Goal: Communication & Community: Share content

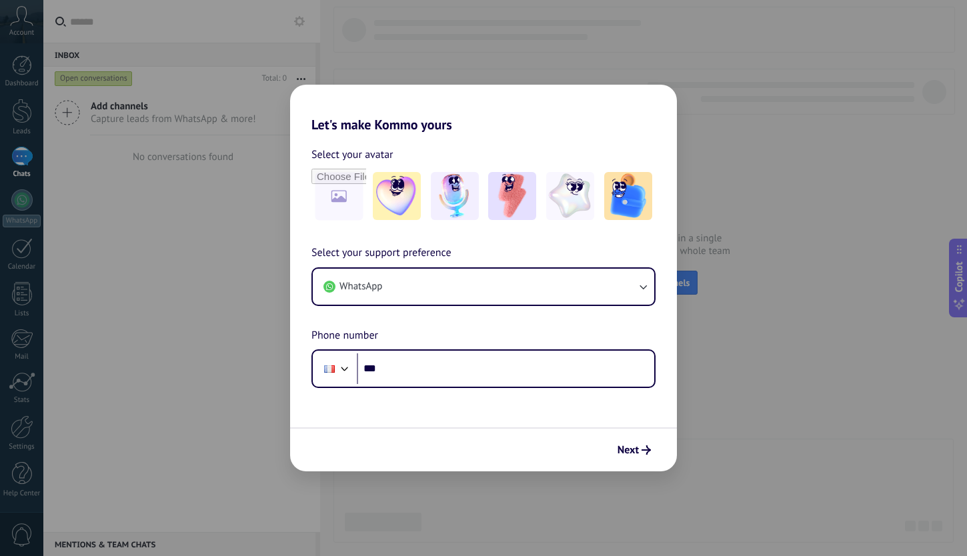
click at [461, 331] on div "Select your support preference WhatsApp Phone number Phone ***" at bounding box center [483, 316] width 387 height 143
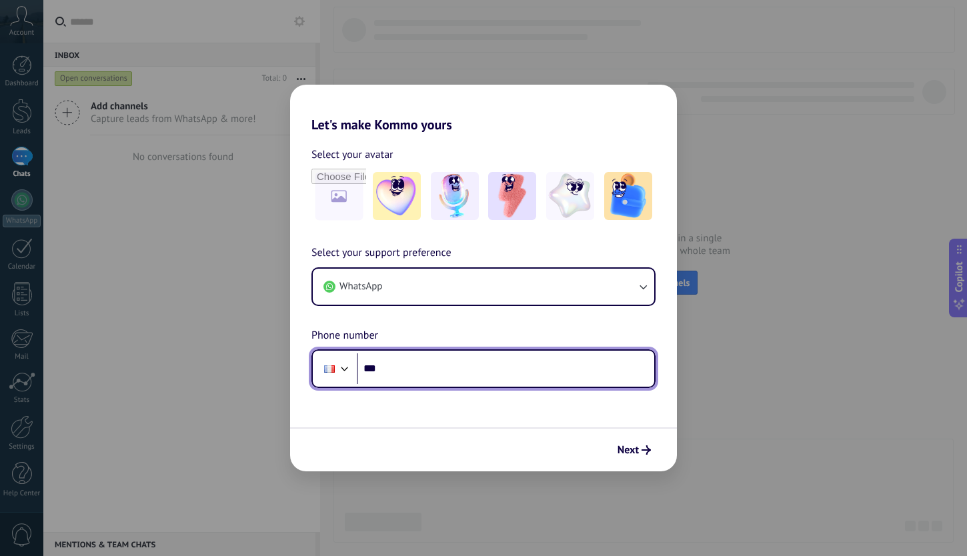
click at [332, 369] on div at bounding box center [329, 368] width 11 height 7
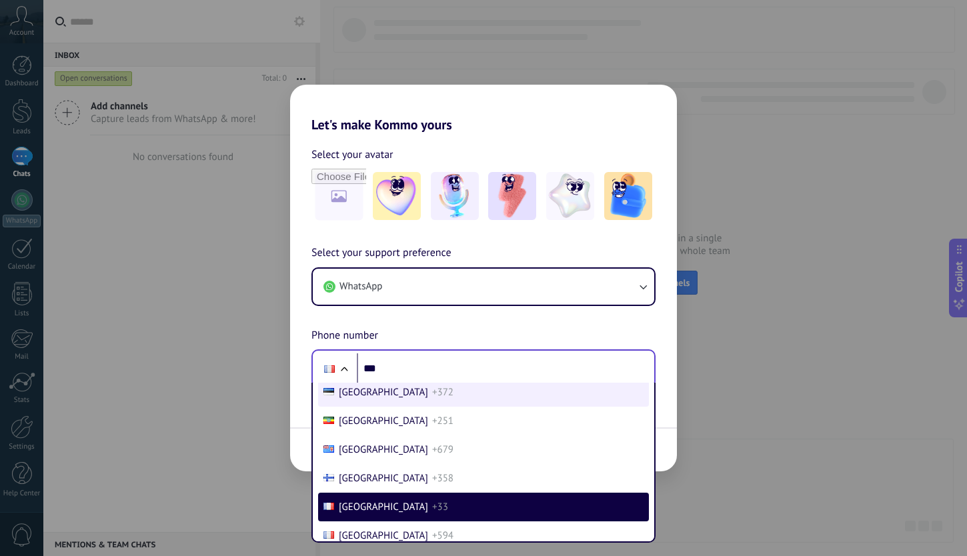
scroll to position [2516, 0]
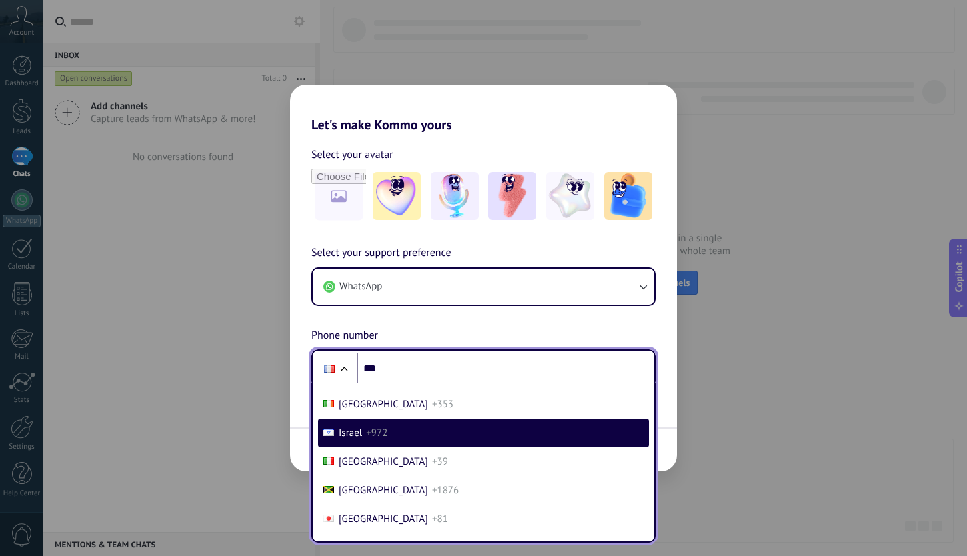
click at [366, 439] on span "+972" at bounding box center [376, 433] width 21 height 13
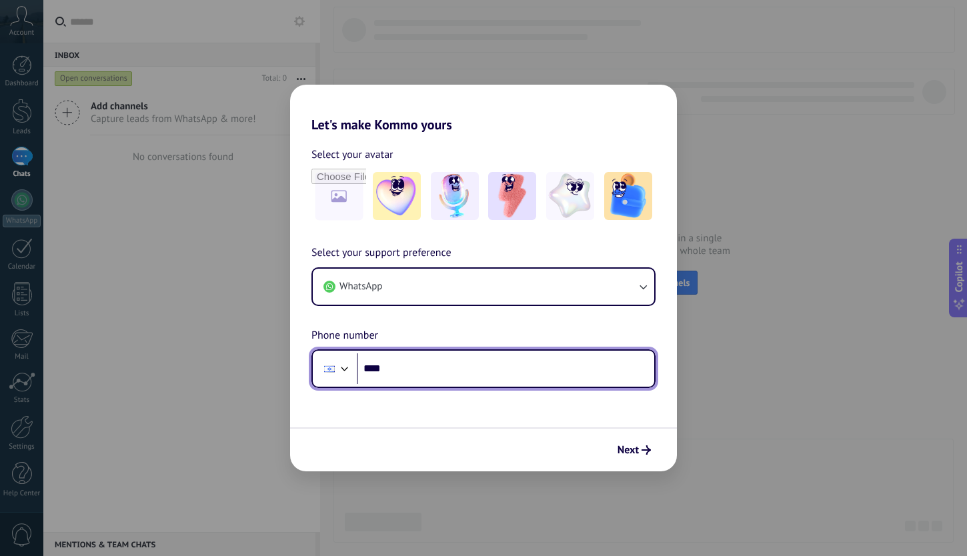
click at [421, 373] on input "***" at bounding box center [505, 368] width 297 height 31
type input "**********"
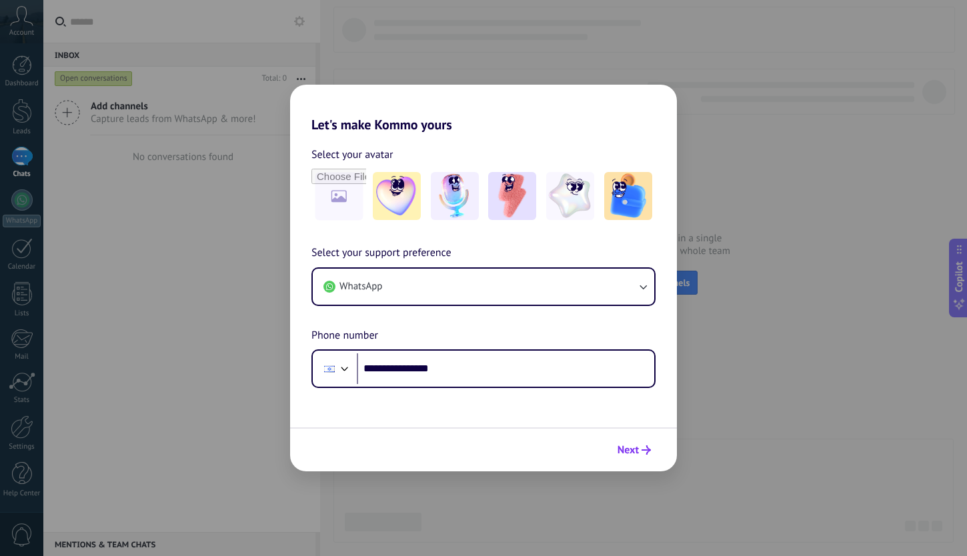
click at [623, 446] on span "Next" at bounding box center [627, 449] width 21 height 9
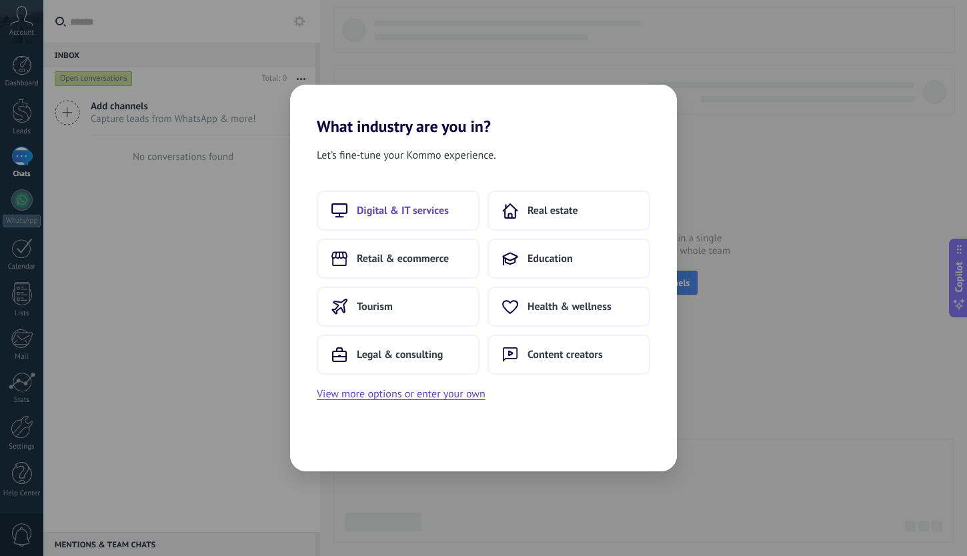
click at [404, 211] on span "Digital & IT services" at bounding box center [403, 210] width 92 height 13
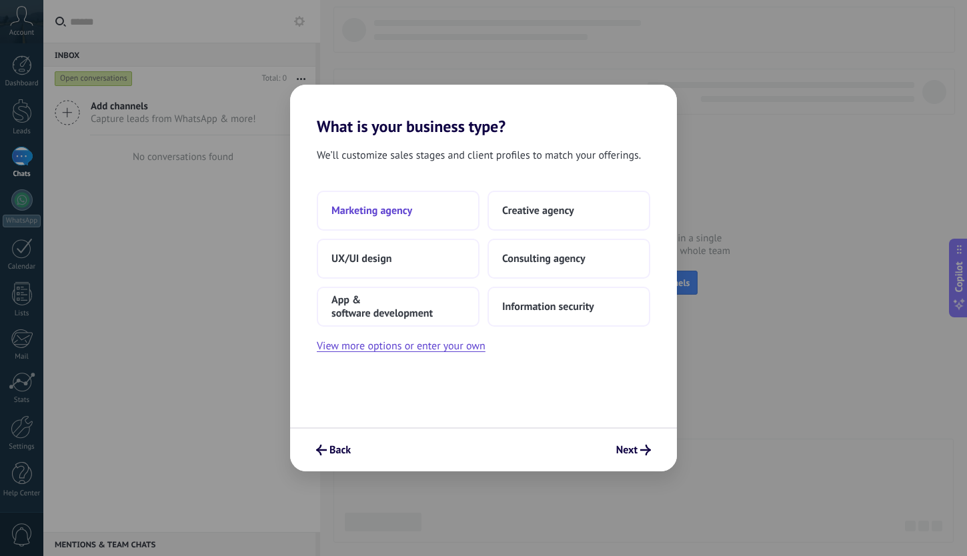
click at [417, 217] on button "Marketing agency" at bounding box center [398, 211] width 163 height 40
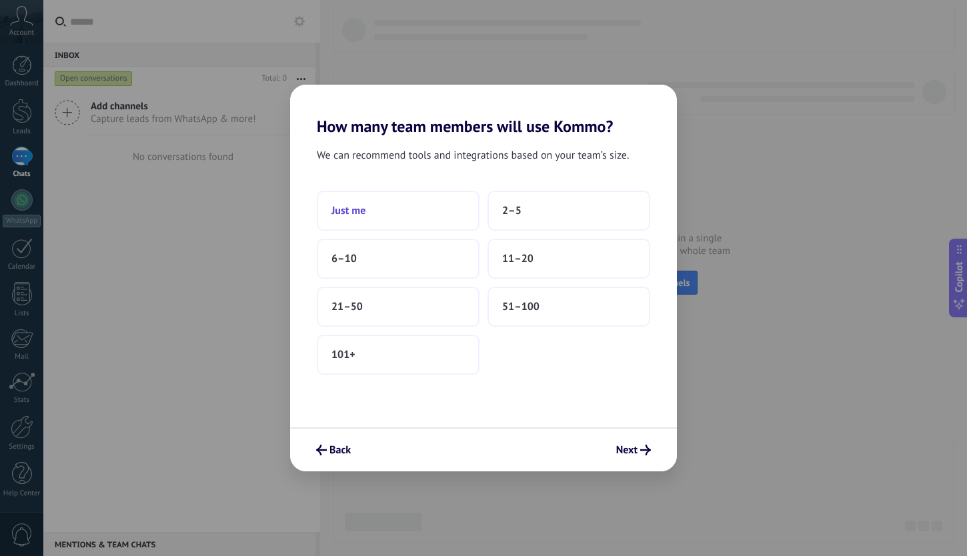
click at [415, 216] on button "Just me" at bounding box center [398, 211] width 163 height 40
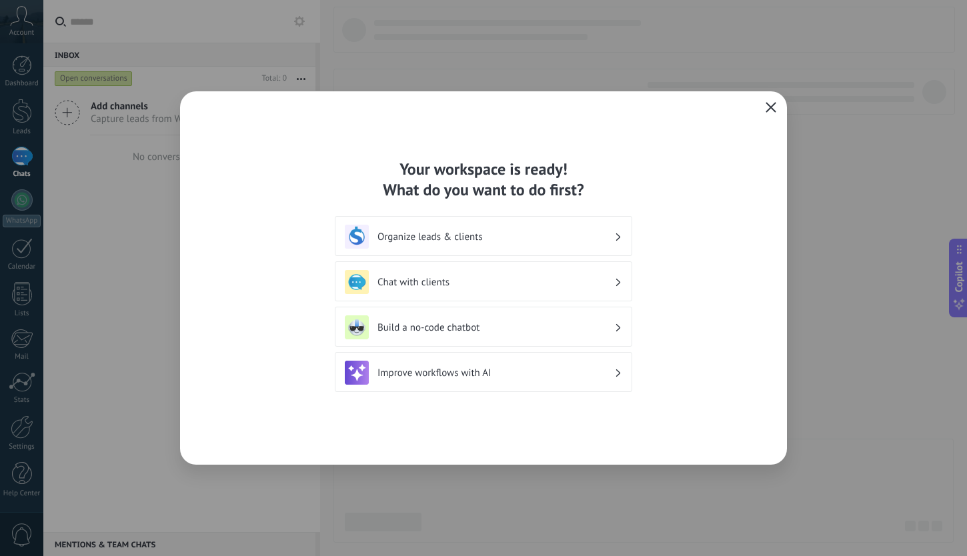
click at [771, 109] on icon "button" at bounding box center [770, 107] width 11 height 11
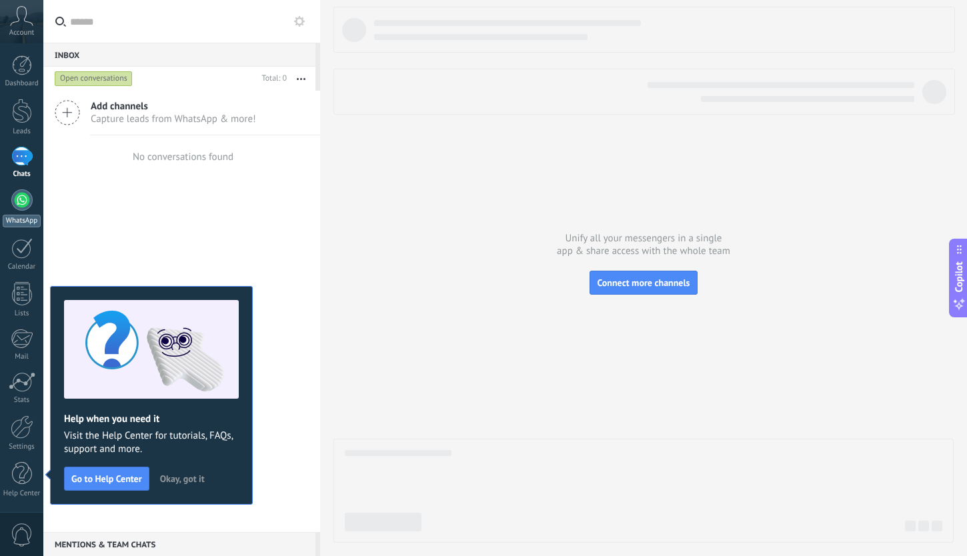
click at [27, 203] on div at bounding box center [21, 199] width 21 height 21
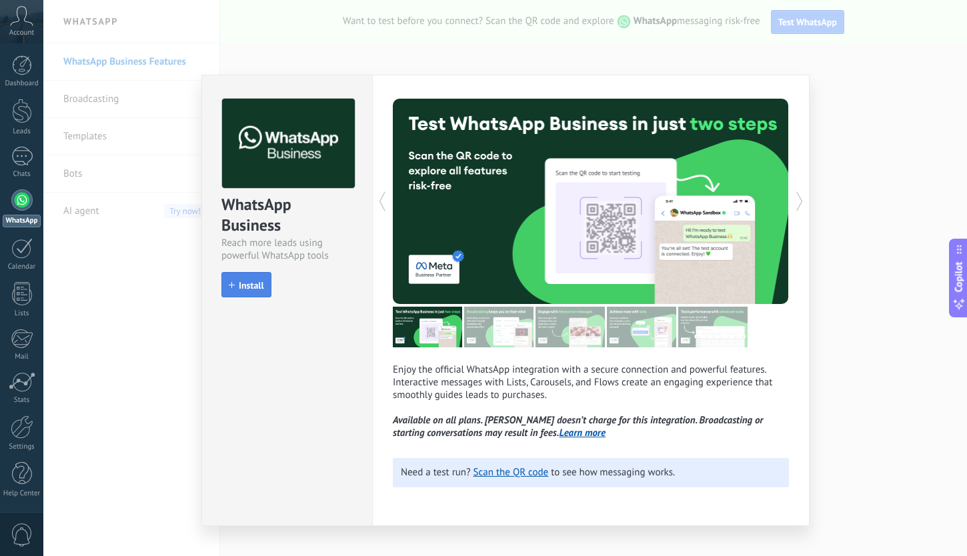
click at [237, 287] on span "Install" at bounding box center [246, 285] width 35 height 9
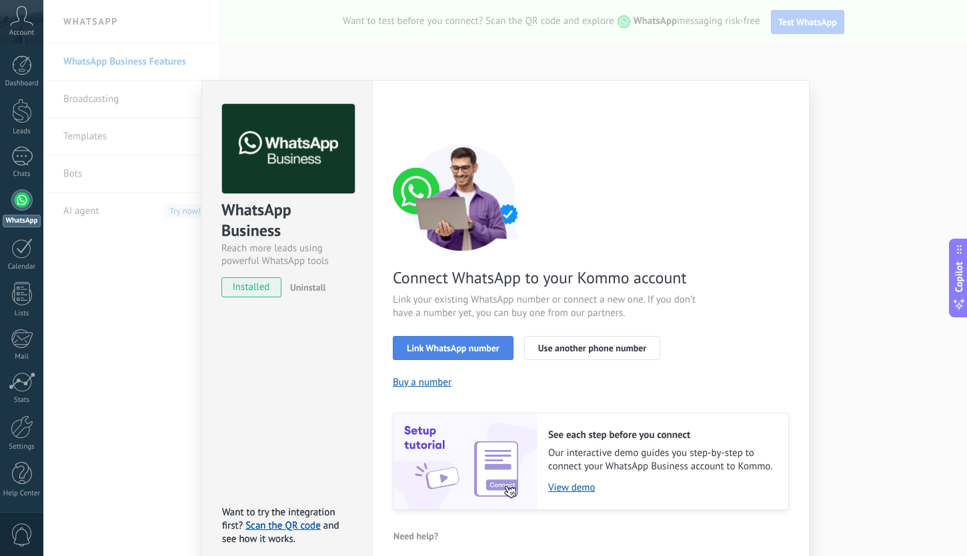
click at [461, 346] on span "Link WhatsApp number" at bounding box center [453, 347] width 93 height 9
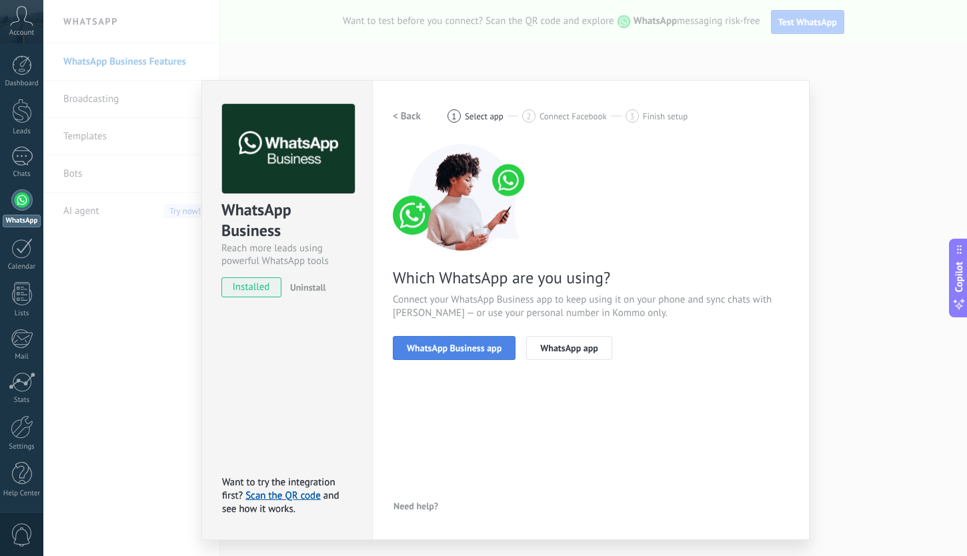
click at [440, 339] on button "WhatsApp Business app" at bounding box center [454, 348] width 123 height 24
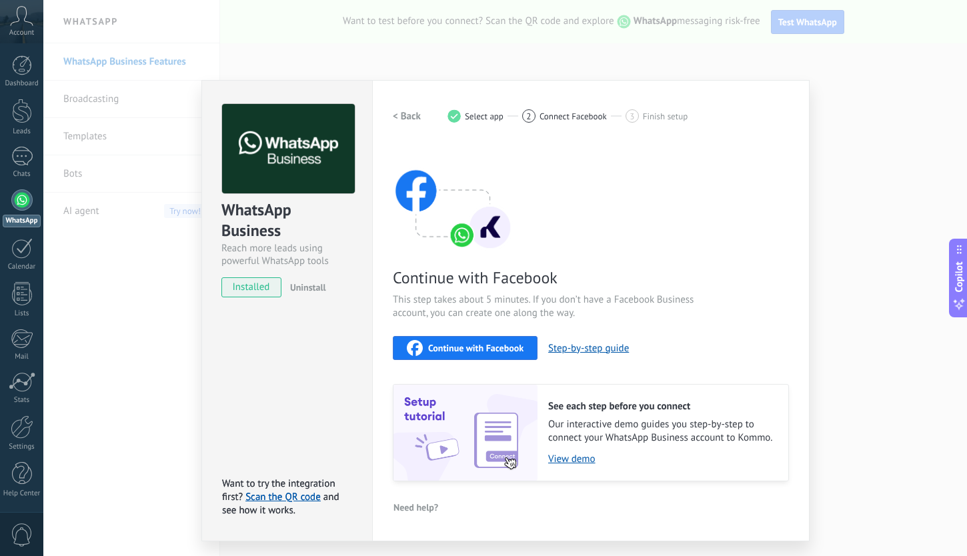
click at [459, 343] on span "Continue with Facebook" at bounding box center [475, 347] width 95 height 9
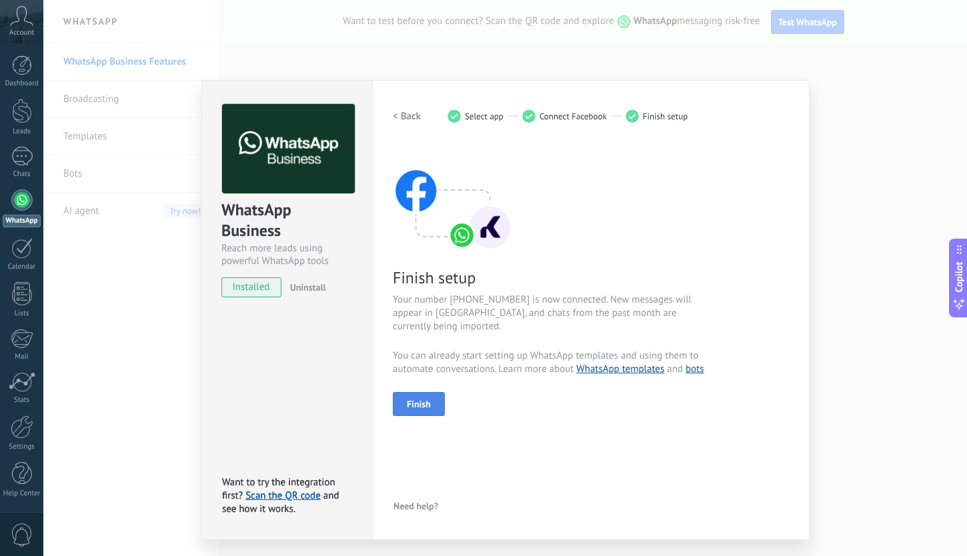
click at [427, 405] on span "Finish" at bounding box center [419, 403] width 24 height 9
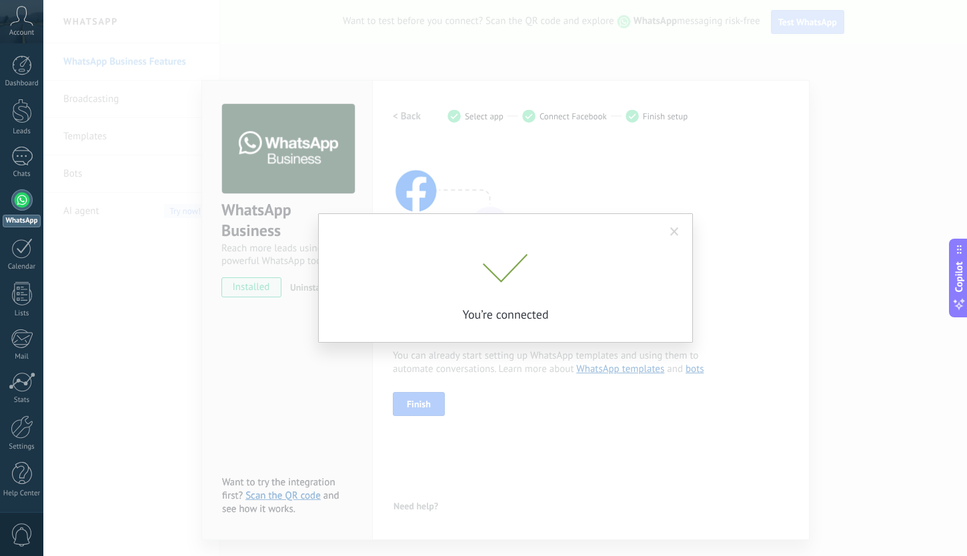
click at [677, 227] on span at bounding box center [674, 231] width 9 height 9
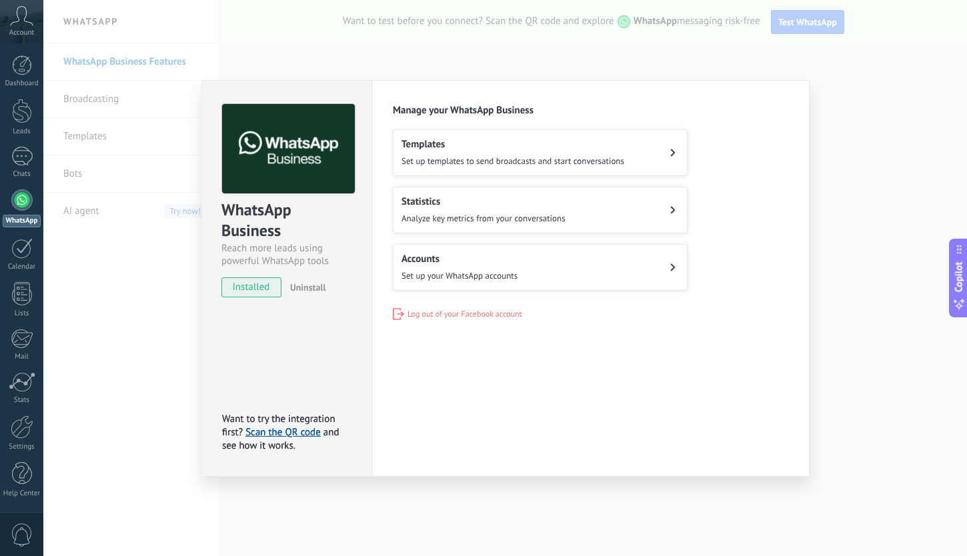
click at [476, 148] on h2 "Templates" at bounding box center [512, 144] width 223 height 13
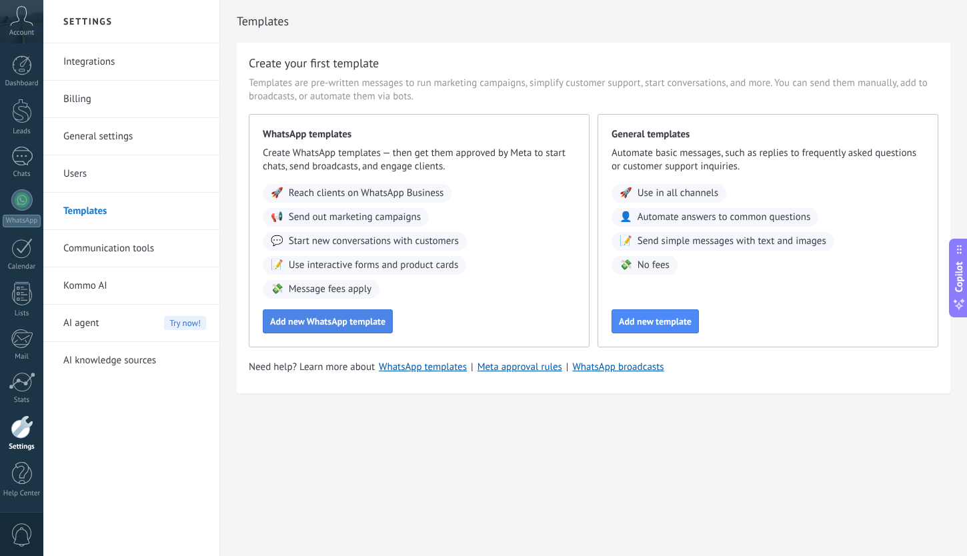
click at [339, 323] on span "Add new WhatsApp template" at bounding box center [327, 321] width 115 height 9
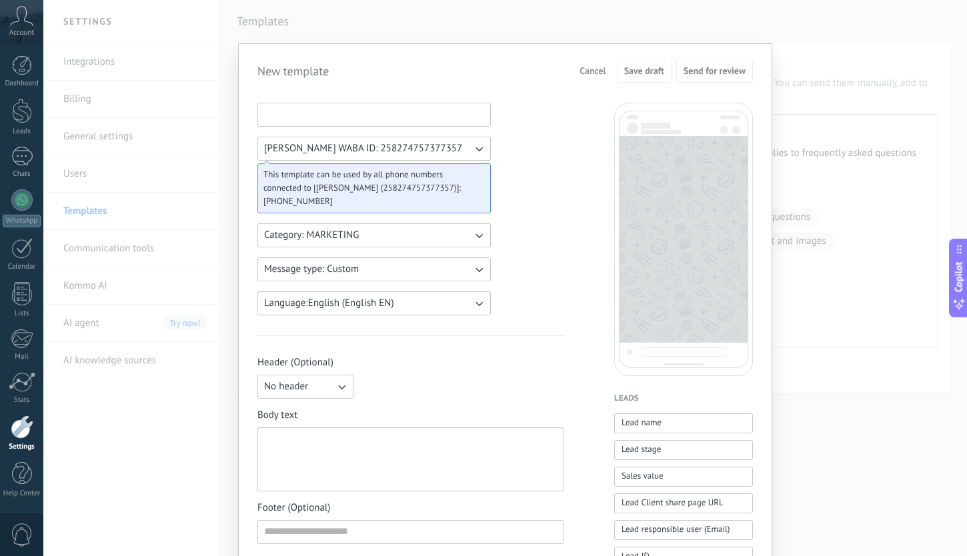
click at [369, 111] on input at bounding box center [374, 113] width 232 height 21
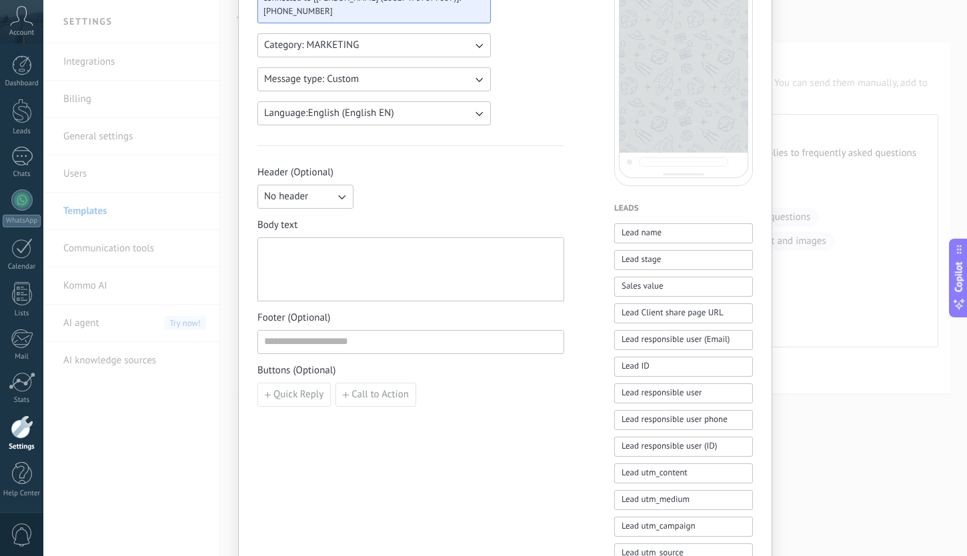
scroll to position [193, 0]
type input "**********"
click at [396, 117] on button "Language: English (English EN)" at bounding box center [373, 111] width 233 height 24
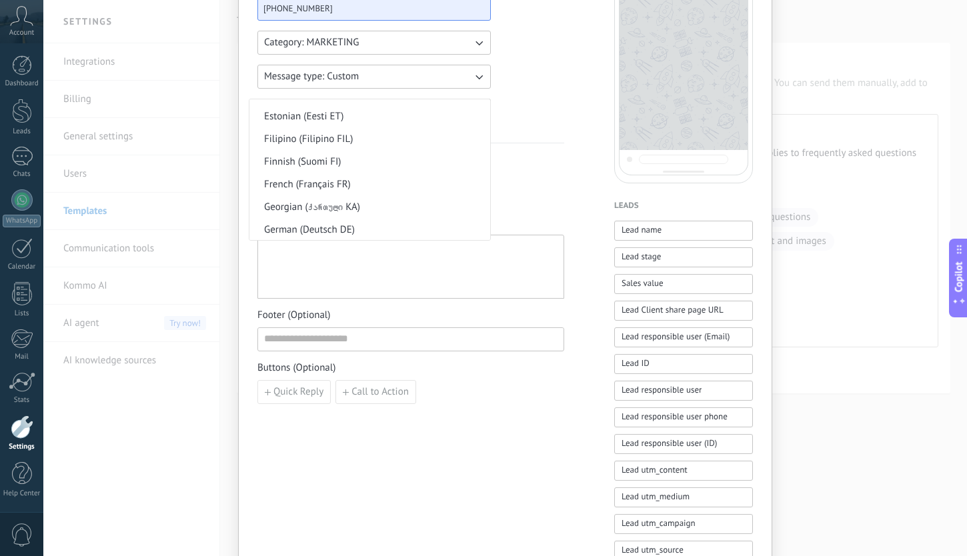
scroll to position [383, 0]
click at [381, 182] on li "French (Français FR)" at bounding box center [369, 180] width 241 height 23
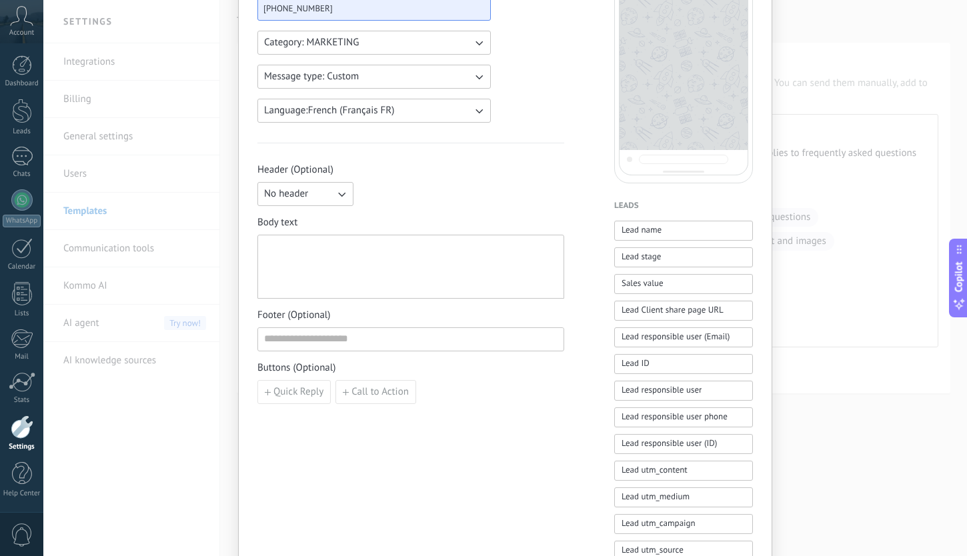
click at [359, 259] on div at bounding box center [410, 267] width 293 height 53
paste div
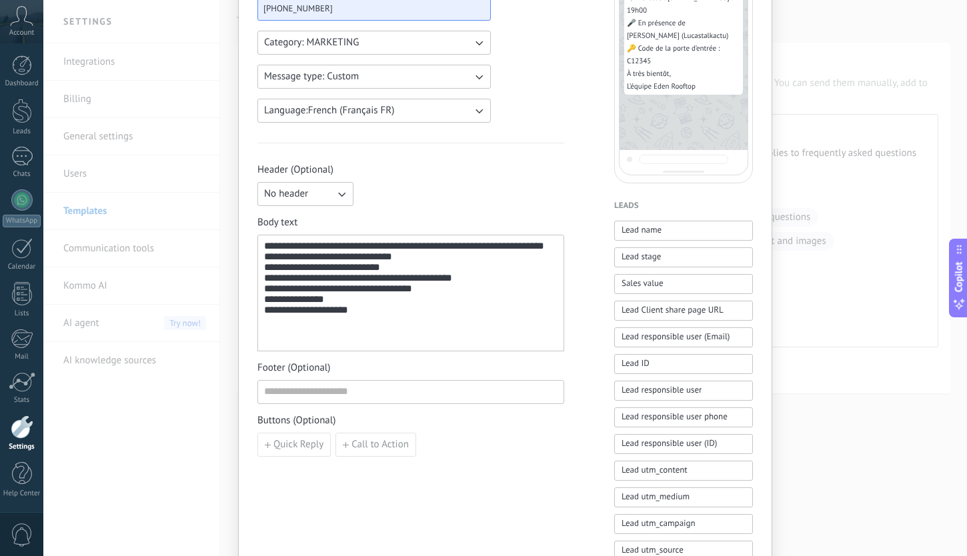
click at [330, 261] on div "**********" at bounding box center [410, 293] width 293 height 105
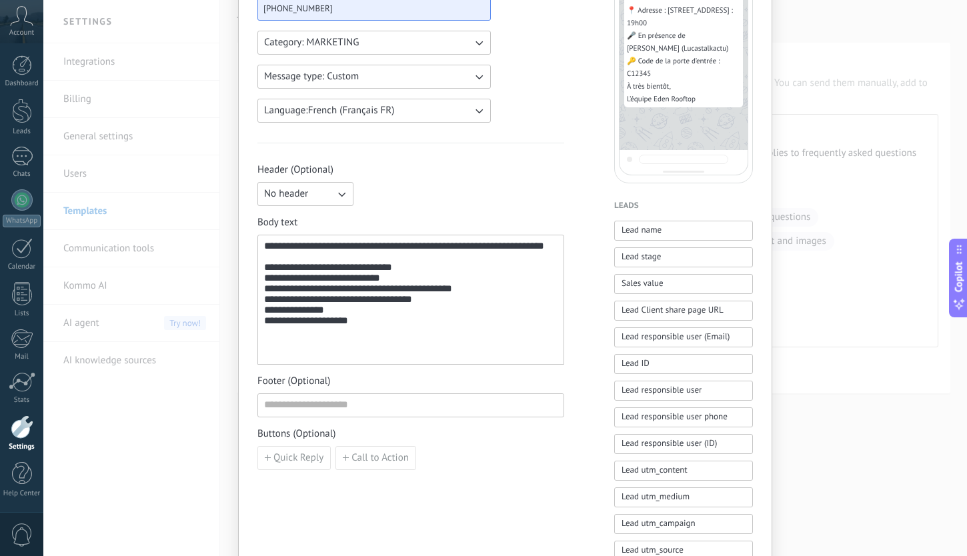
click at [349, 338] on div "**********" at bounding box center [410, 300] width 293 height 119
click at [457, 325] on div "**********" at bounding box center [410, 300] width 293 height 119
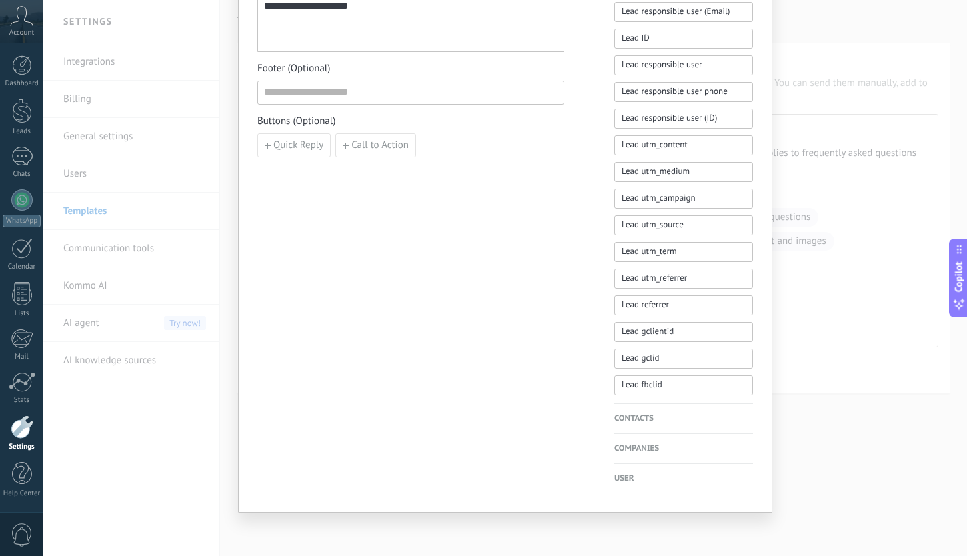
scroll to position [0, 0]
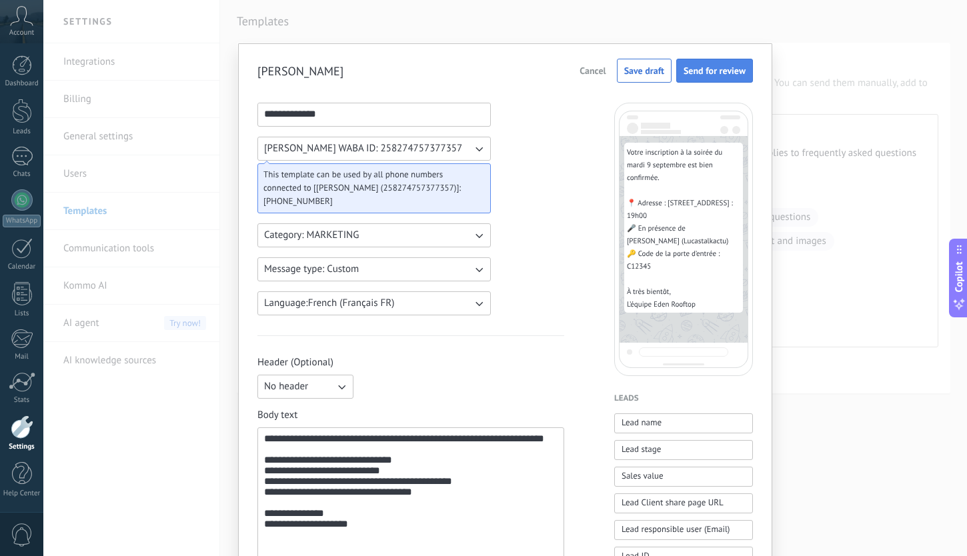
click at [704, 68] on span "Send for review" at bounding box center [714, 70] width 62 height 9
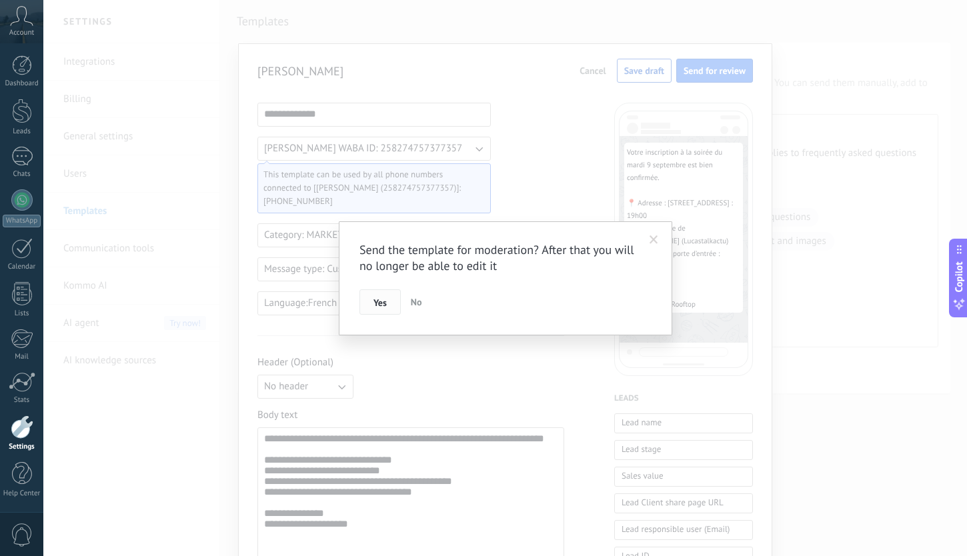
click at [383, 301] on span "Yes" at bounding box center [379, 302] width 13 height 9
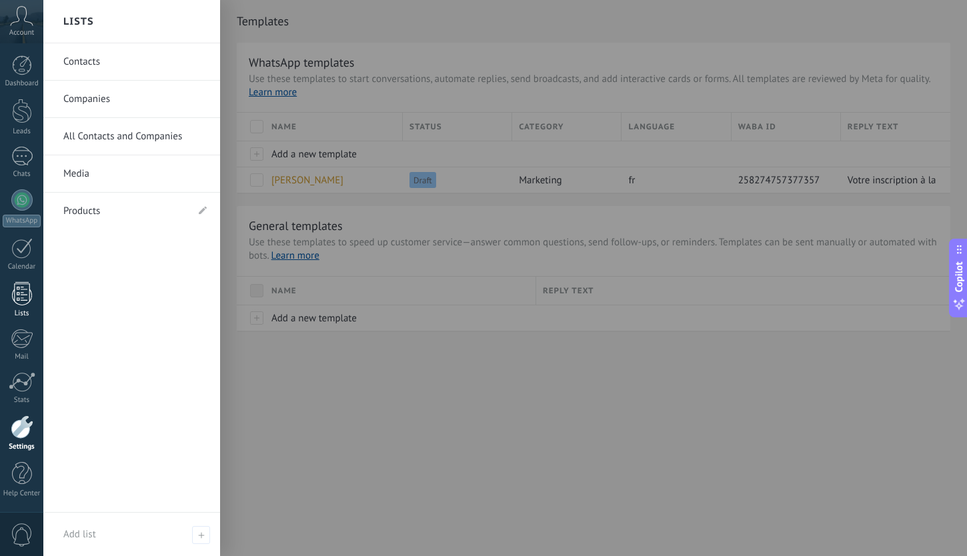
click at [21, 299] on div at bounding box center [22, 293] width 20 height 23
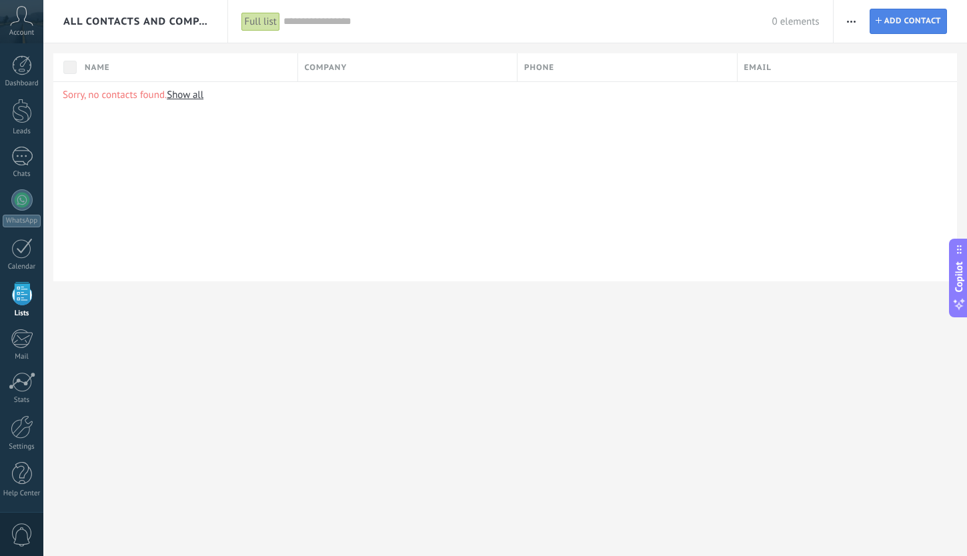
click at [879, 25] on link "Contact Add contact" at bounding box center [907, 21] width 77 height 25
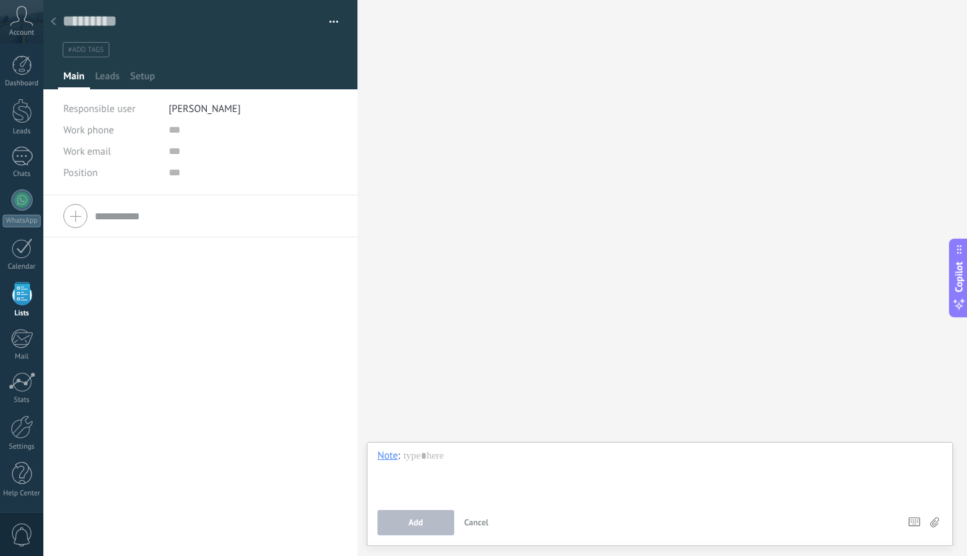
click at [56, 24] on div at bounding box center [53, 22] width 19 height 26
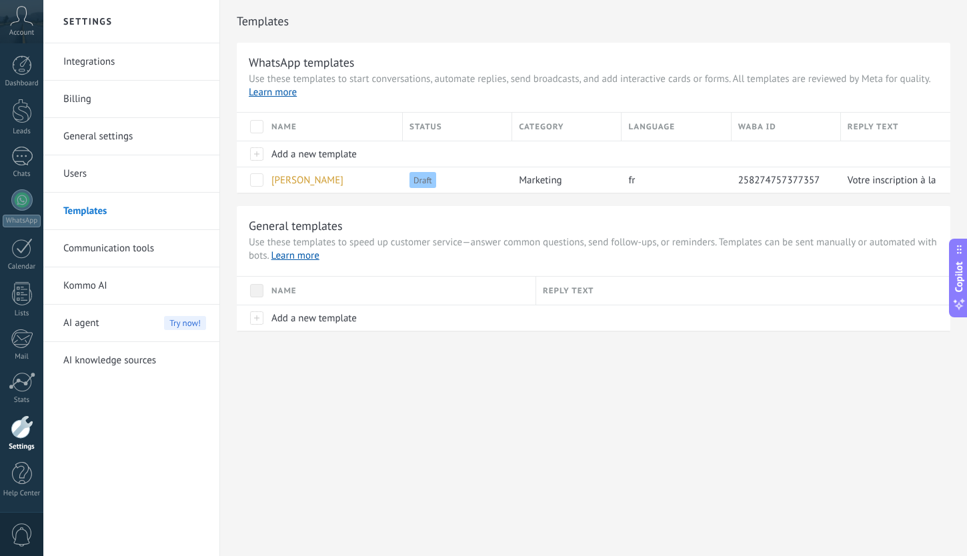
click at [99, 173] on link "Users" at bounding box center [134, 173] width 143 height 37
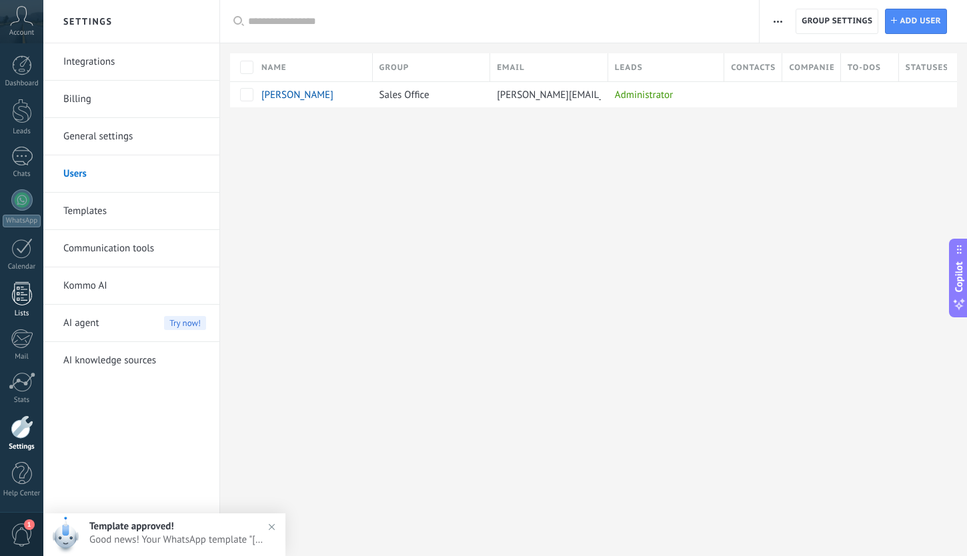
click at [23, 298] on div at bounding box center [22, 293] width 20 height 23
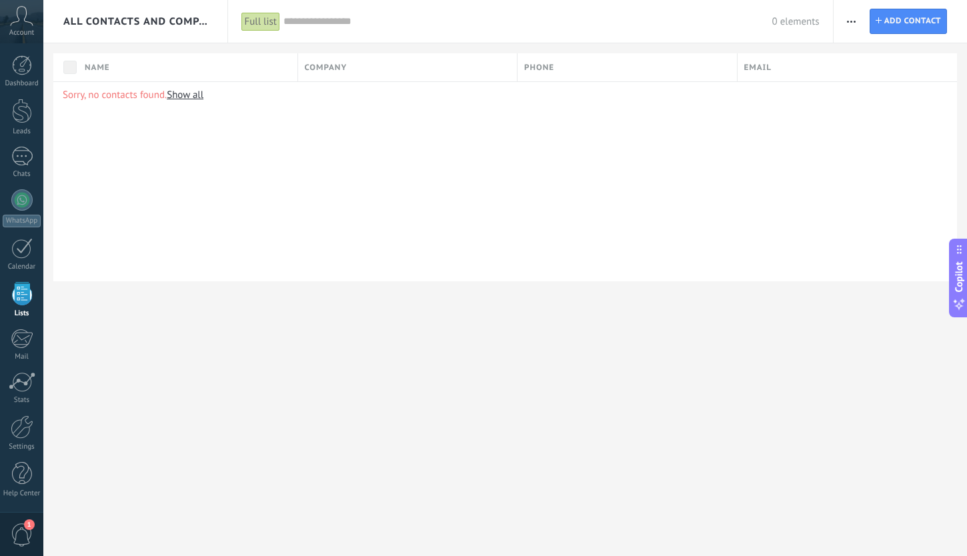
click at [850, 25] on span "button" at bounding box center [851, 21] width 9 height 25
click at [900, 21] on span "Add contact" at bounding box center [912, 21] width 57 height 24
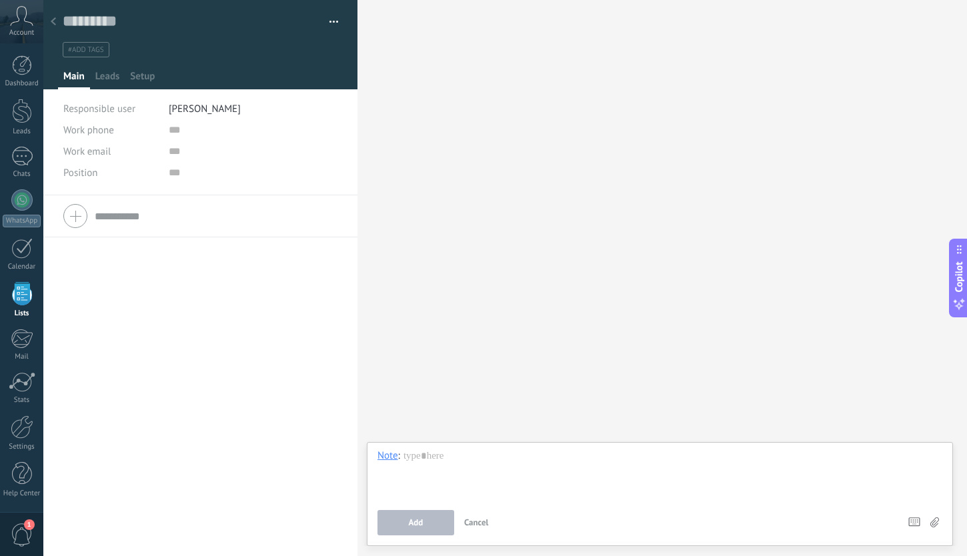
click at [53, 25] on use at bounding box center [53, 21] width 5 height 8
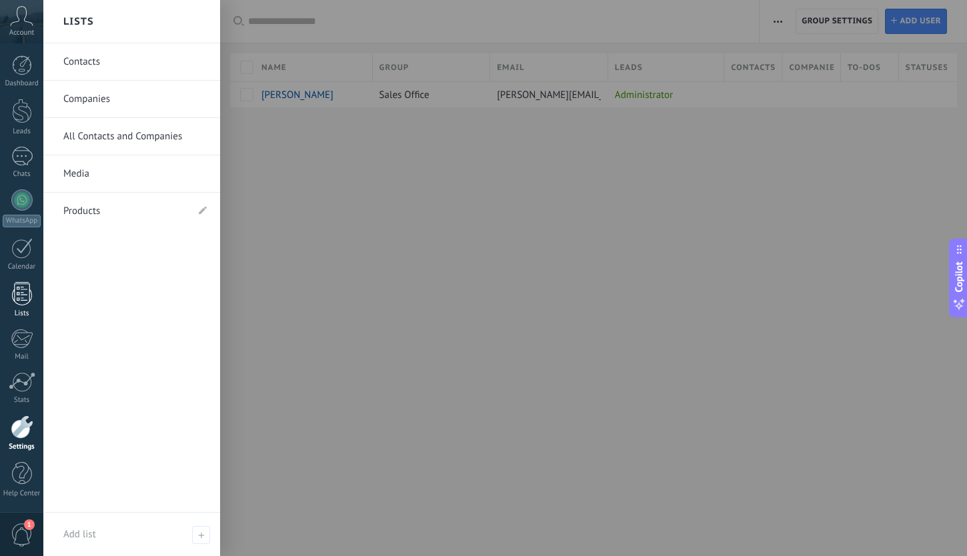
click at [20, 291] on div at bounding box center [22, 293] width 20 height 23
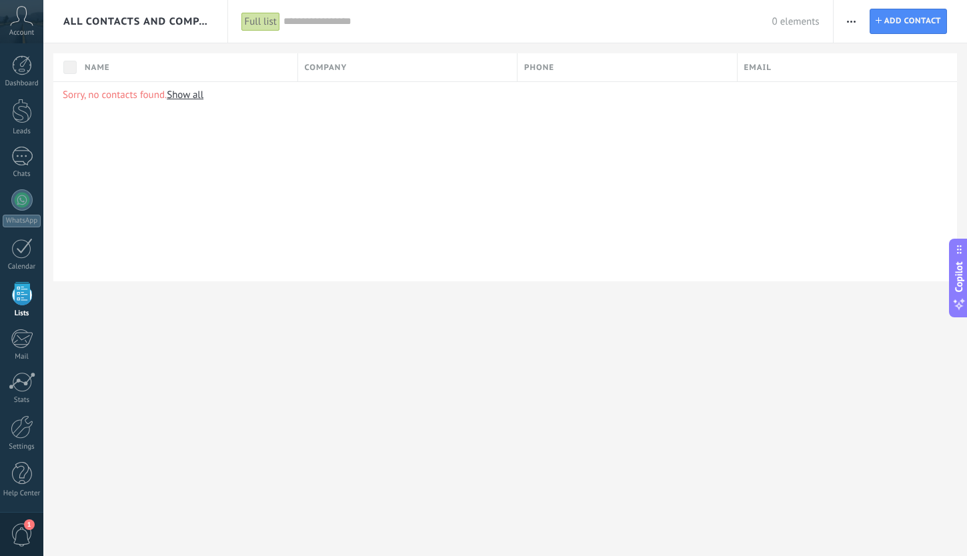
click at [851, 19] on span "button" at bounding box center [851, 21] width 9 height 25
click at [857, 139] on div "Import" at bounding box center [891, 136] width 117 height 27
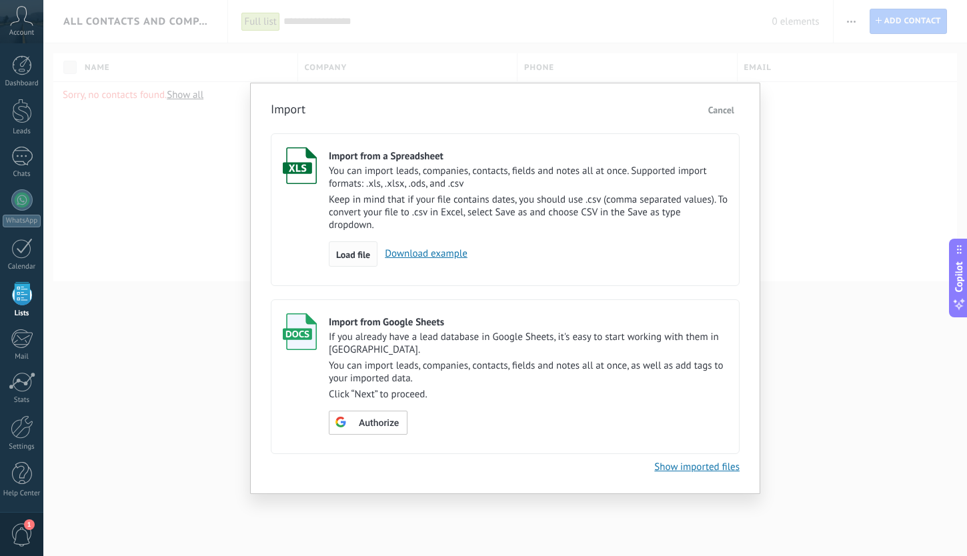
click at [351, 255] on span "Load file" at bounding box center [353, 254] width 34 height 9
click at [0, 0] on input "Import from a Spreadsheet You can import leads, companies, contacts, fields and…" at bounding box center [0, 0] width 0 height 0
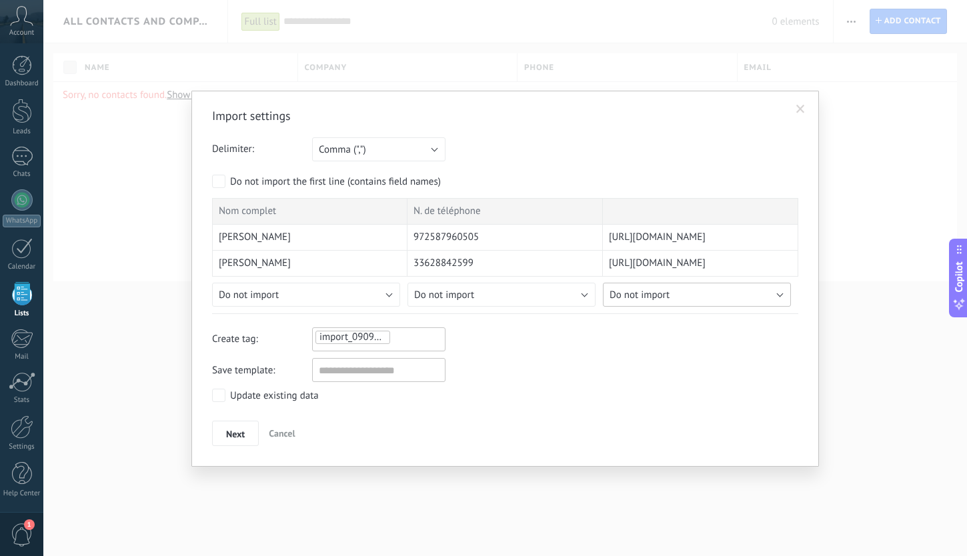
click at [678, 299] on button "Do not import" at bounding box center [697, 295] width 188 height 24
click at [675, 299] on span "Do not import" at bounding box center [698, 295] width 191 height 13
click at [479, 301] on button "Do not import" at bounding box center [501, 295] width 188 height 24
click at [468, 377] on span "Mobile phone" at bounding box center [503, 374] width 191 height 13
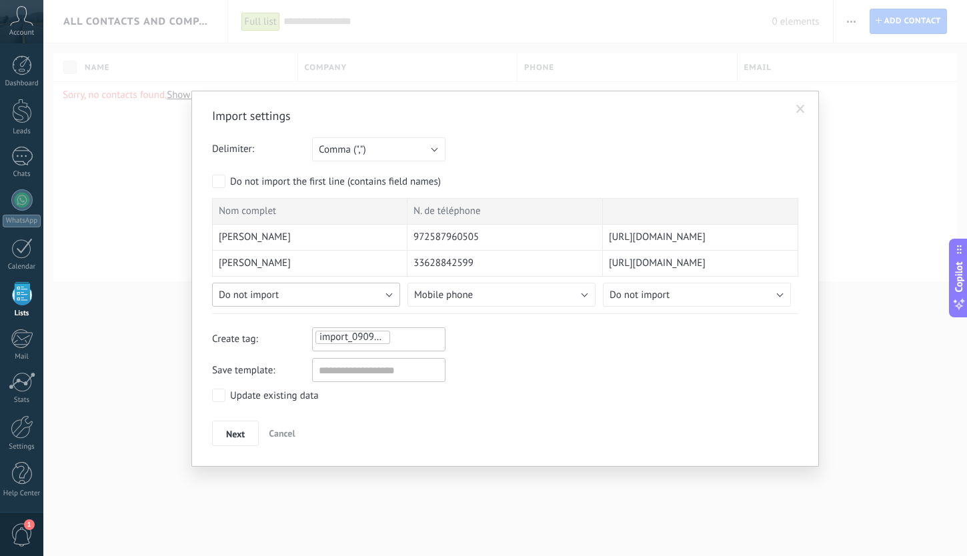
click at [298, 297] on button "Do not import" at bounding box center [306, 295] width 188 height 24
click at [297, 343] on span "Fullname" at bounding box center [308, 342] width 191 height 13
click at [329, 422] on div "Next Cancel" at bounding box center [505, 433] width 586 height 25
click at [245, 431] on button "Next" at bounding box center [235, 433] width 47 height 25
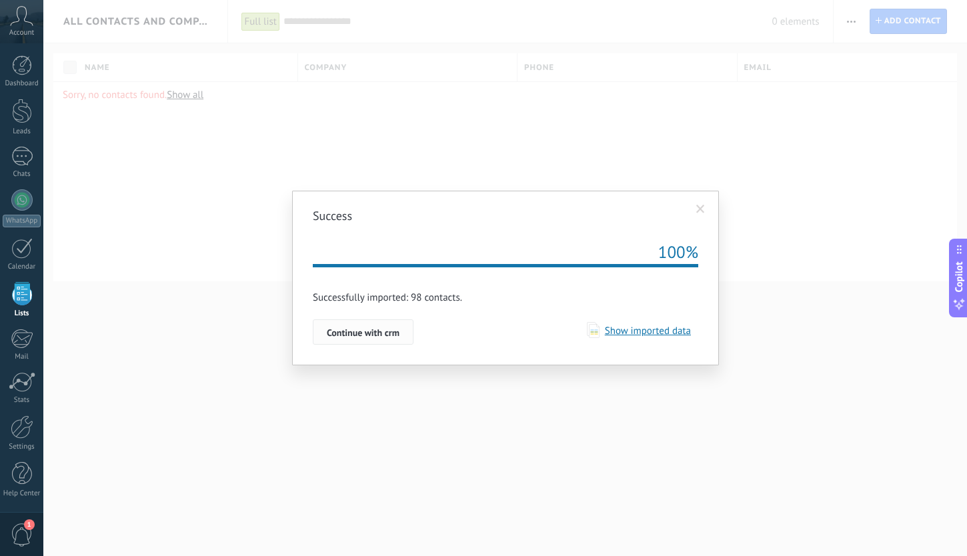
click at [360, 324] on button "Continue with crm" at bounding box center [363, 331] width 101 height 25
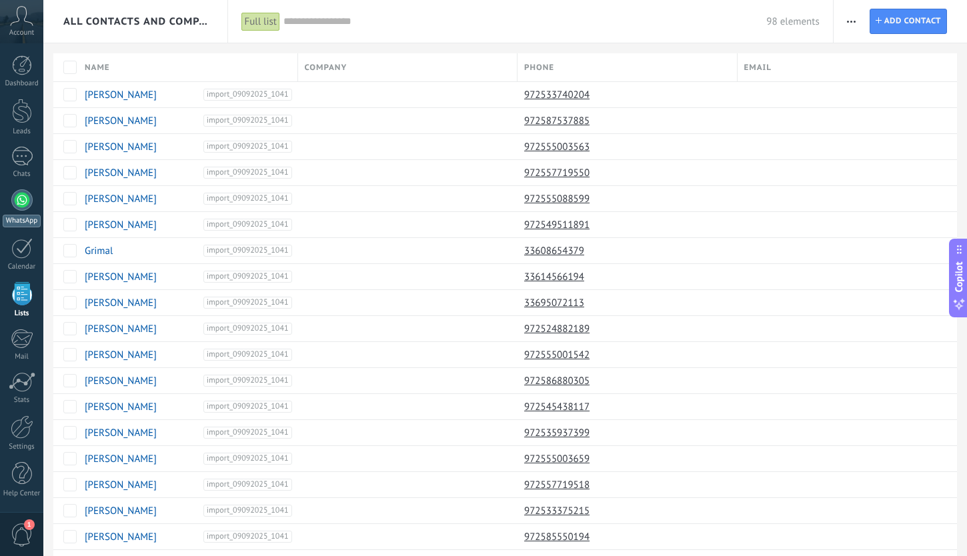
click at [26, 201] on div at bounding box center [21, 199] width 21 height 21
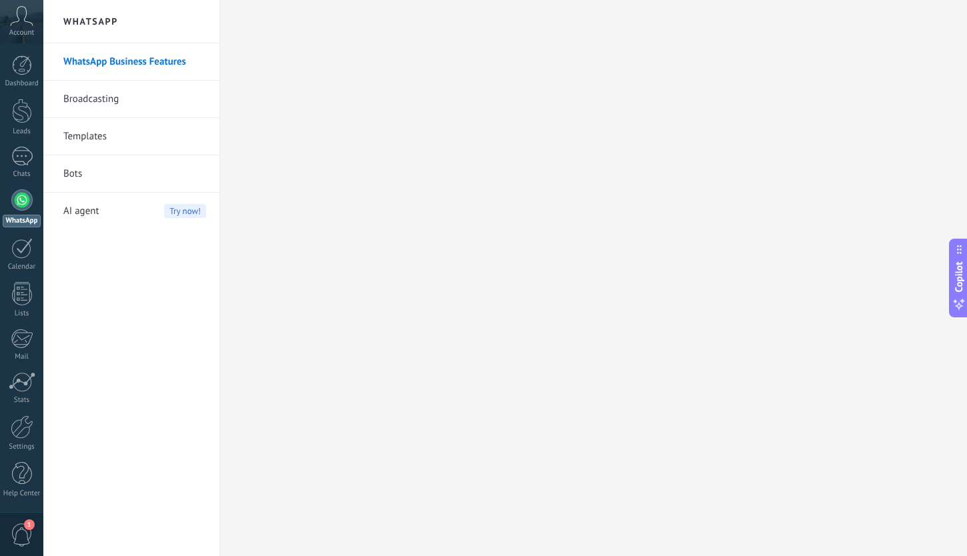
click at [139, 131] on link "Templates" at bounding box center [134, 136] width 143 height 37
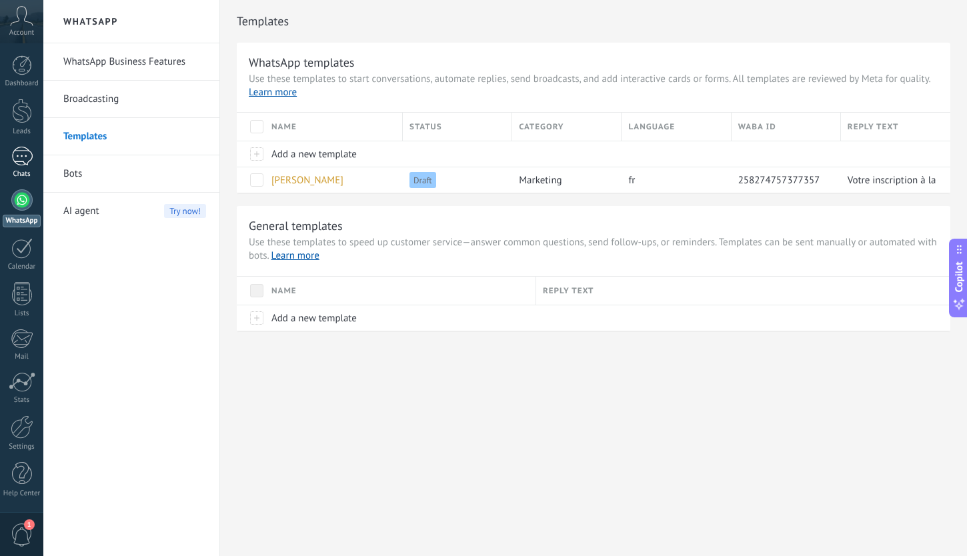
click at [23, 156] on div at bounding box center [21, 156] width 21 height 19
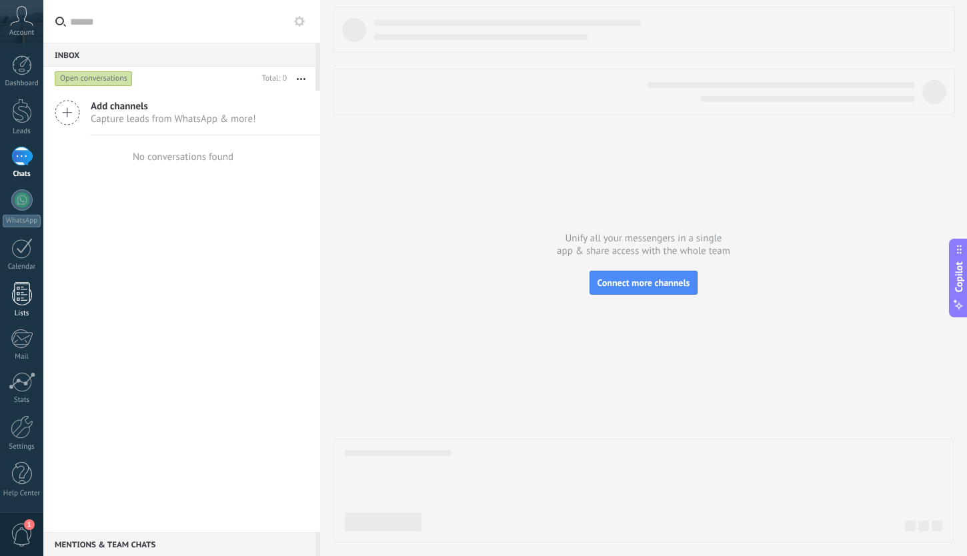
click at [25, 293] on div at bounding box center [22, 293] width 20 height 23
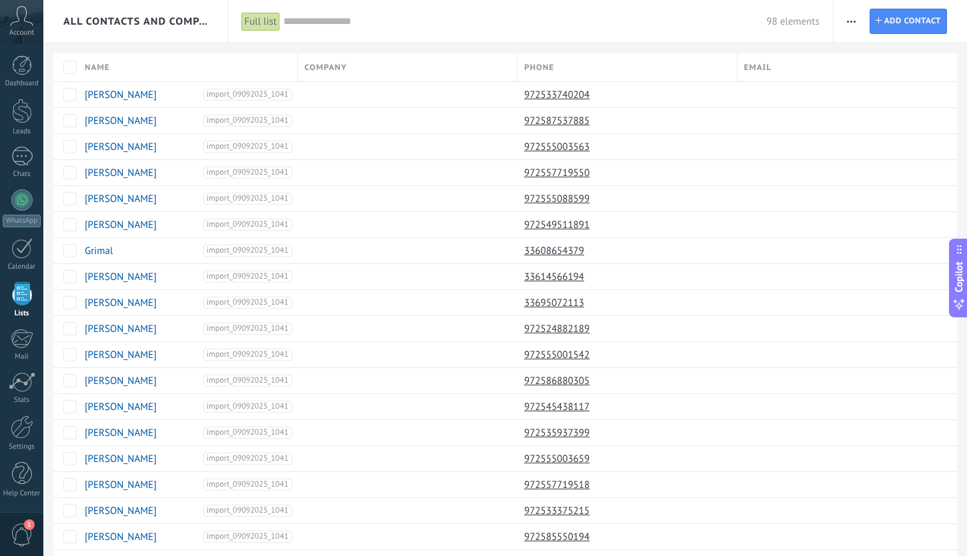
click at [848, 21] on use "button" at bounding box center [851, 22] width 9 height 2
click at [849, 21] on icon "button" at bounding box center [851, 22] width 9 height 2
click at [28, 155] on div at bounding box center [21, 156] width 21 height 19
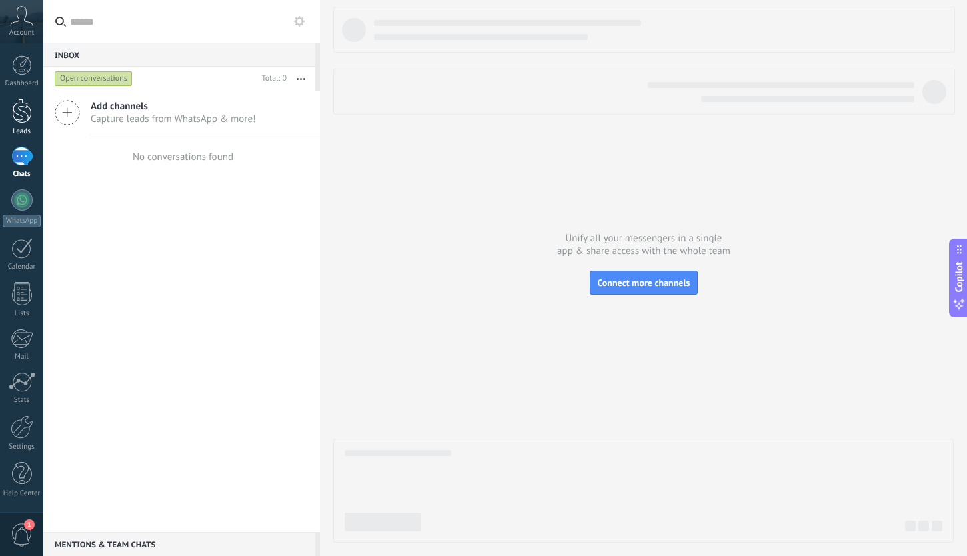
click at [24, 111] on div at bounding box center [22, 111] width 20 height 25
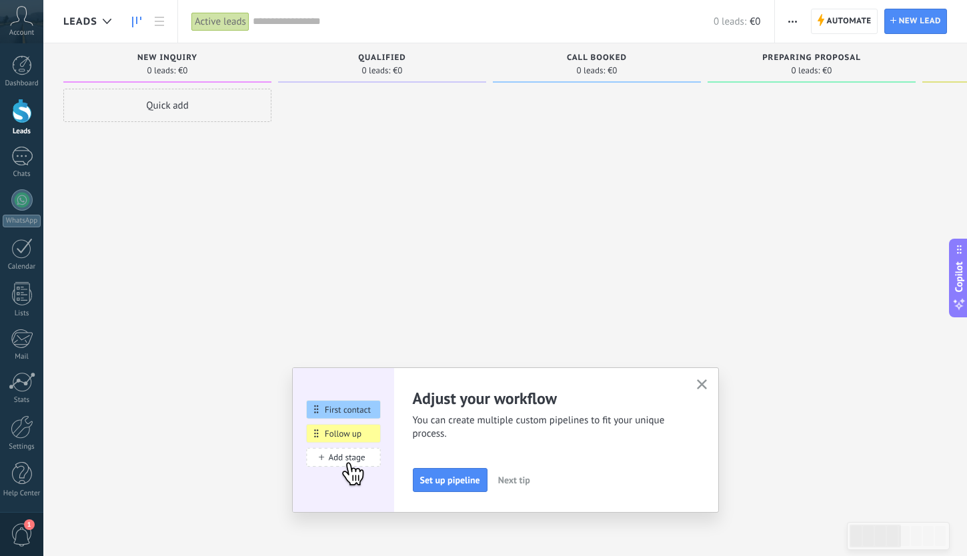
click at [703, 380] on icon "button" at bounding box center [702, 384] width 10 height 10
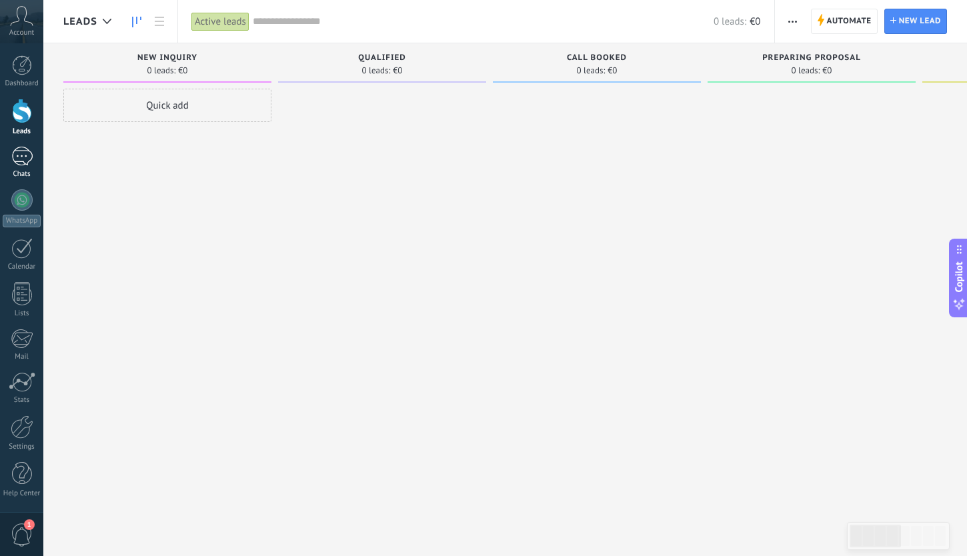
click at [19, 155] on div at bounding box center [21, 156] width 21 height 19
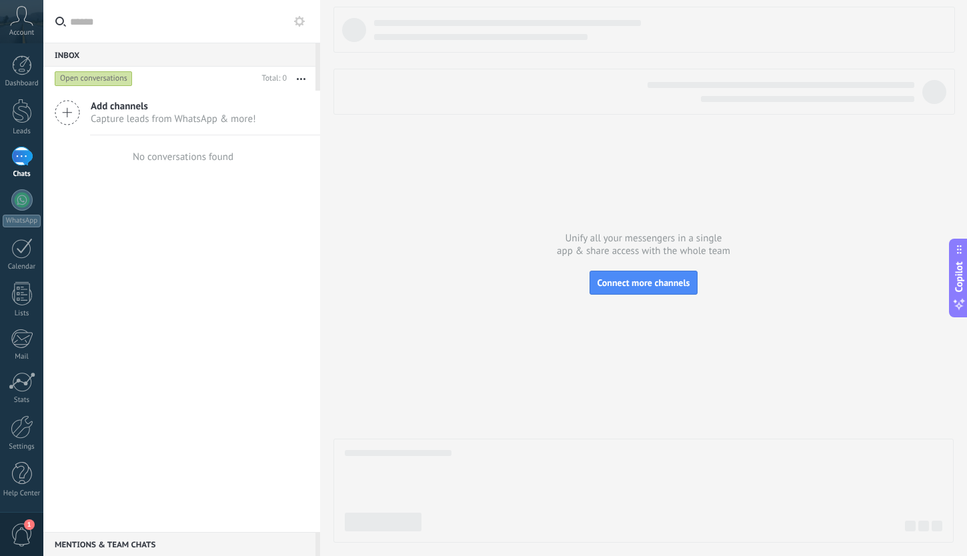
click at [117, 77] on div "Open conversations" at bounding box center [94, 79] width 78 height 16
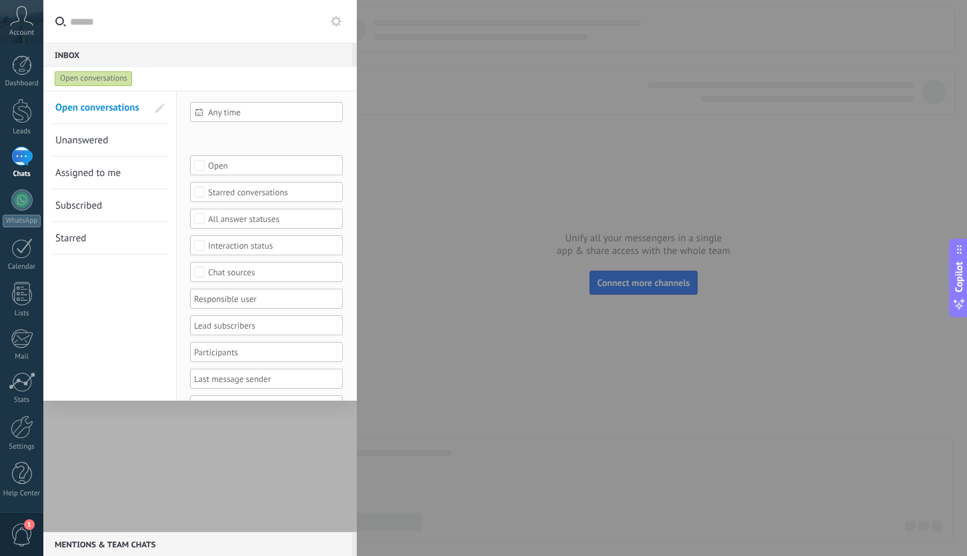
click at [204, 439] on div at bounding box center [199, 311] width 313 height 441
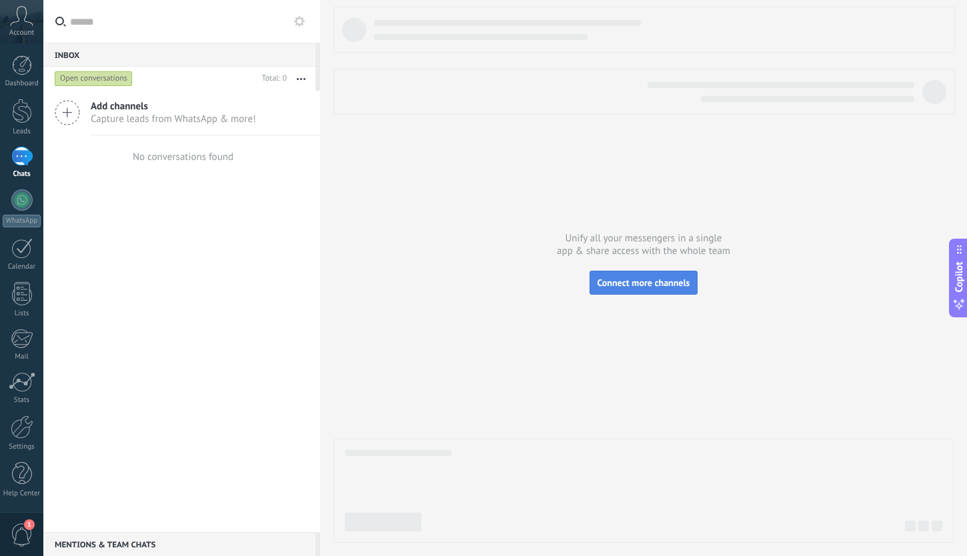
click at [644, 281] on span "Connect more channels" at bounding box center [643, 283] width 93 height 12
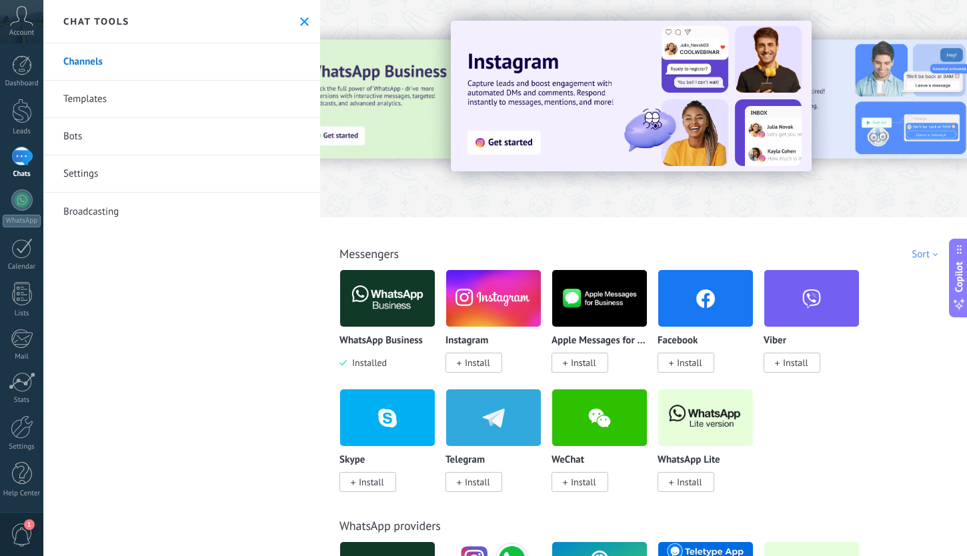
click at [397, 301] on img at bounding box center [387, 298] width 95 height 65
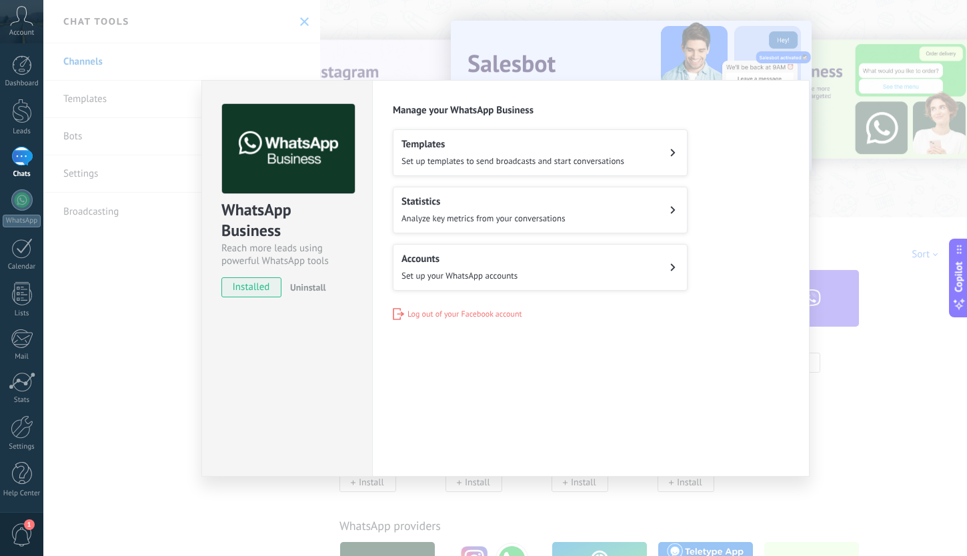
click at [577, 156] on span "Set up templates to send broadcasts and start conversations" at bounding box center [512, 160] width 223 height 11
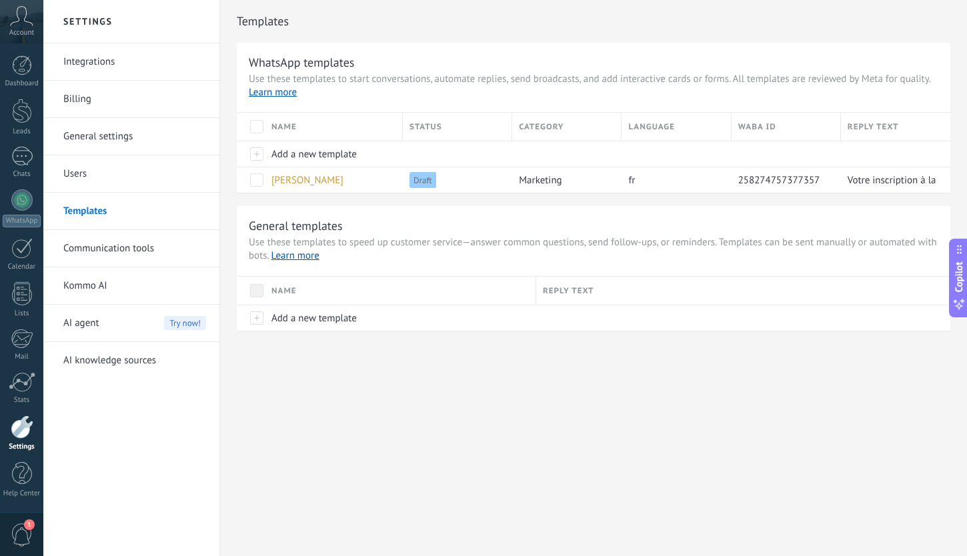
click at [107, 205] on link "Templates" at bounding box center [134, 211] width 143 height 37
click at [309, 180] on span "[PERSON_NAME]" at bounding box center [307, 180] width 72 height 13
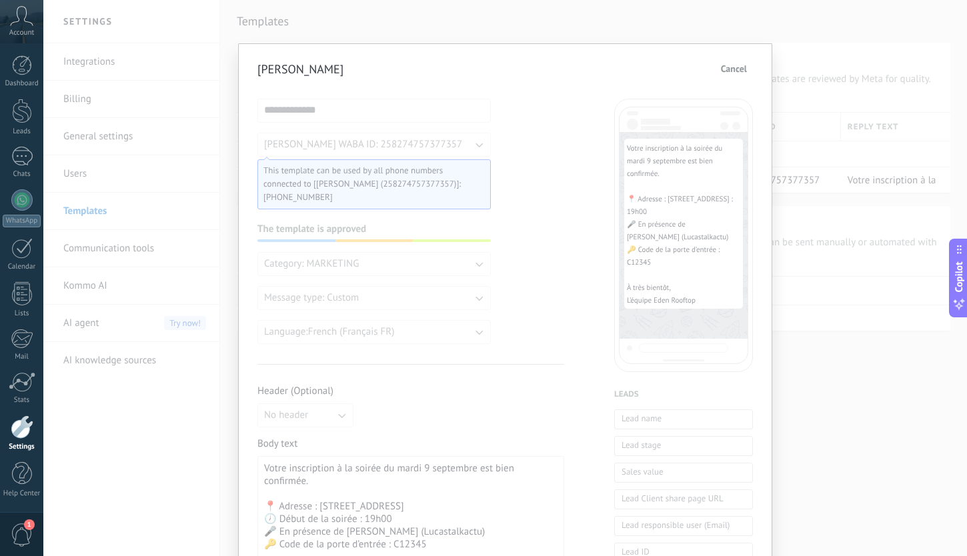
click at [737, 69] on span "Cancel" at bounding box center [734, 68] width 26 height 9
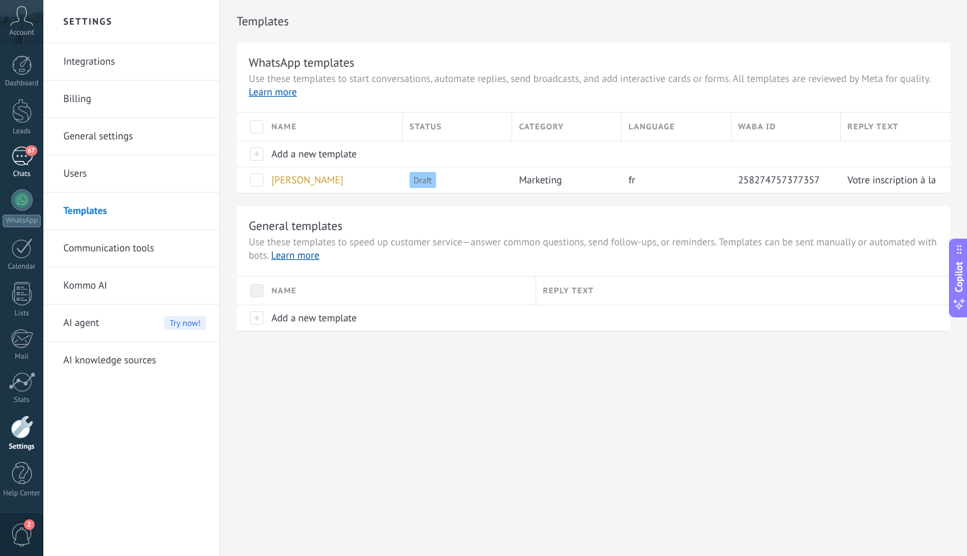
click at [22, 157] on div "67" at bounding box center [21, 156] width 21 height 19
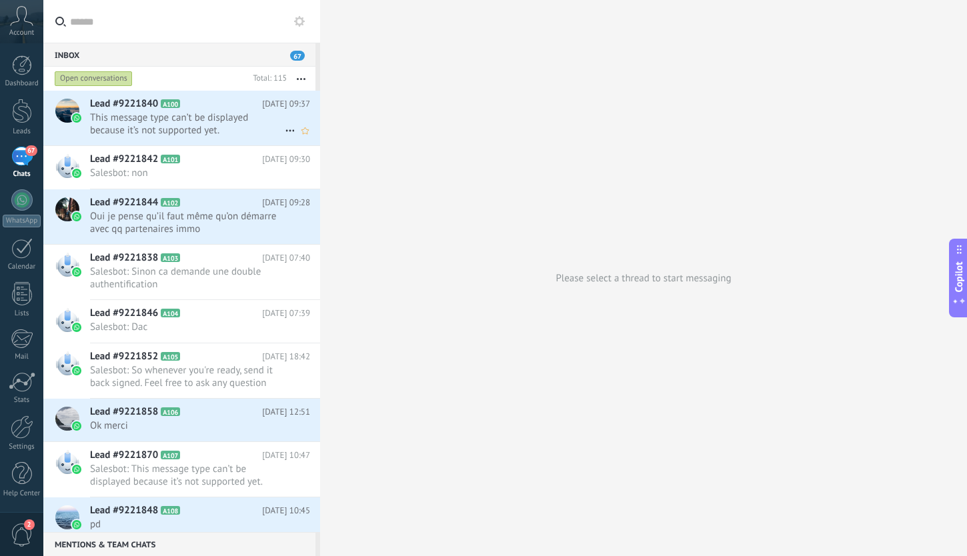
click at [194, 120] on span "This message type can’t be displayed because it’s not supported yet." at bounding box center [187, 123] width 195 height 25
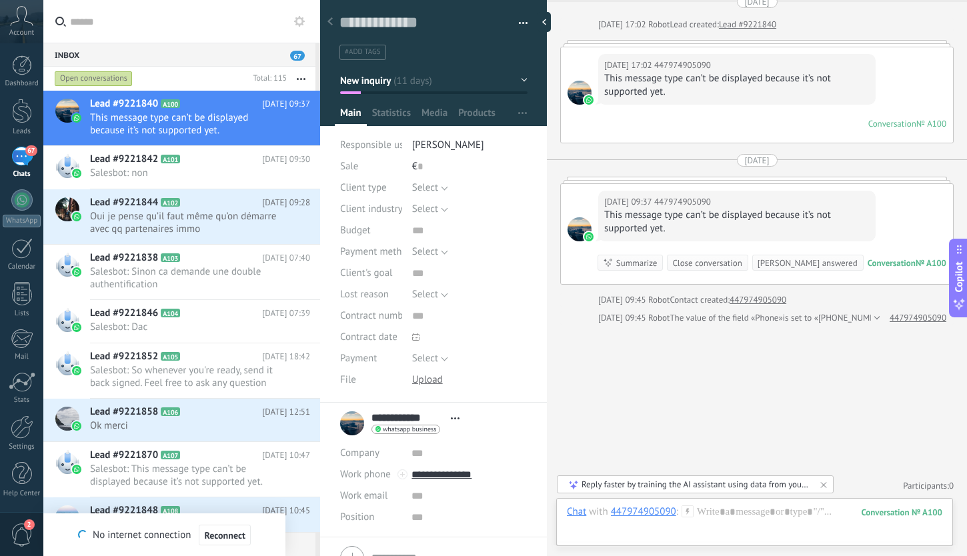
click at [298, 21] on icon at bounding box center [299, 21] width 11 height 11
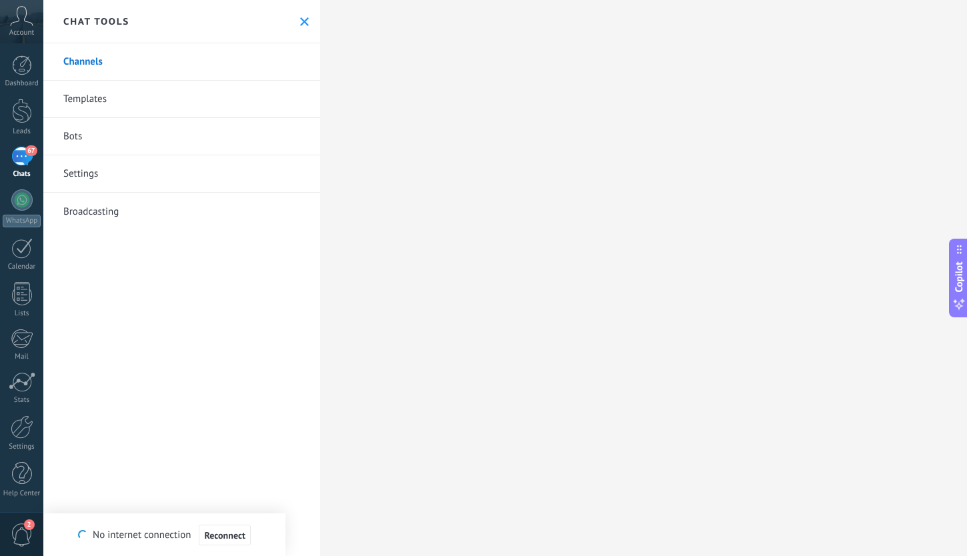
click at [91, 100] on link "Templates" at bounding box center [181, 99] width 277 height 37
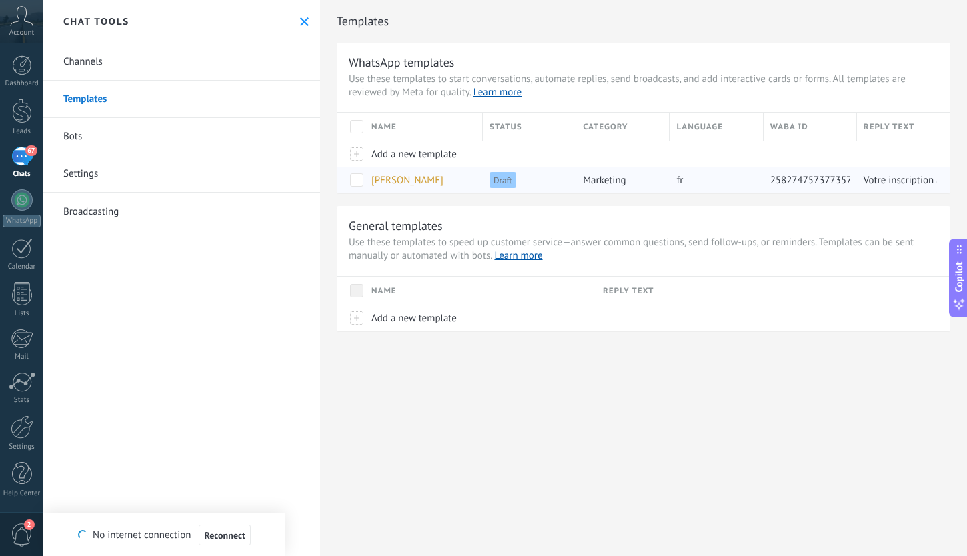
click at [413, 181] on span "[PERSON_NAME]" at bounding box center [407, 180] width 72 height 13
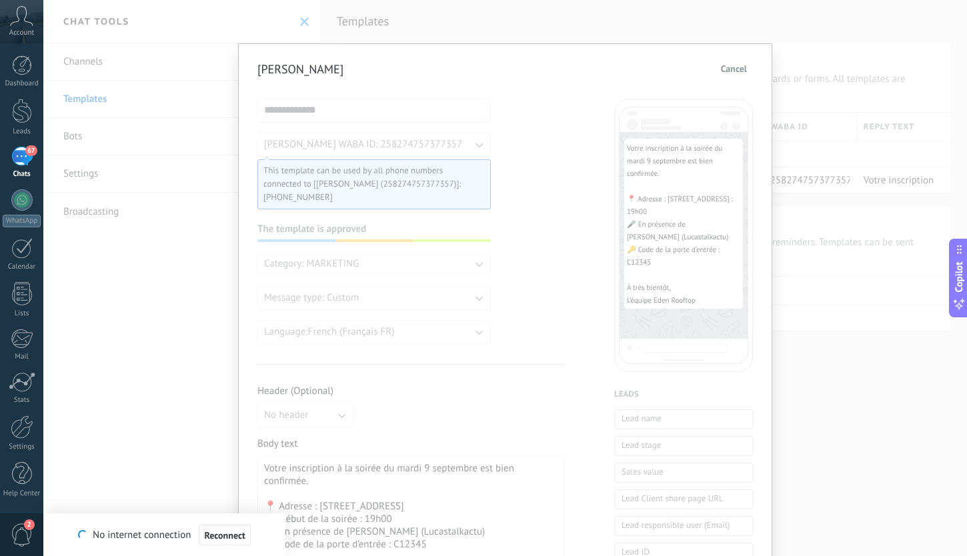
click at [221, 540] on span "Reconnect" at bounding box center [224, 535] width 41 height 9
click at [861, 187] on div "**********" at bounding box center [504, 278] width 923 height 556
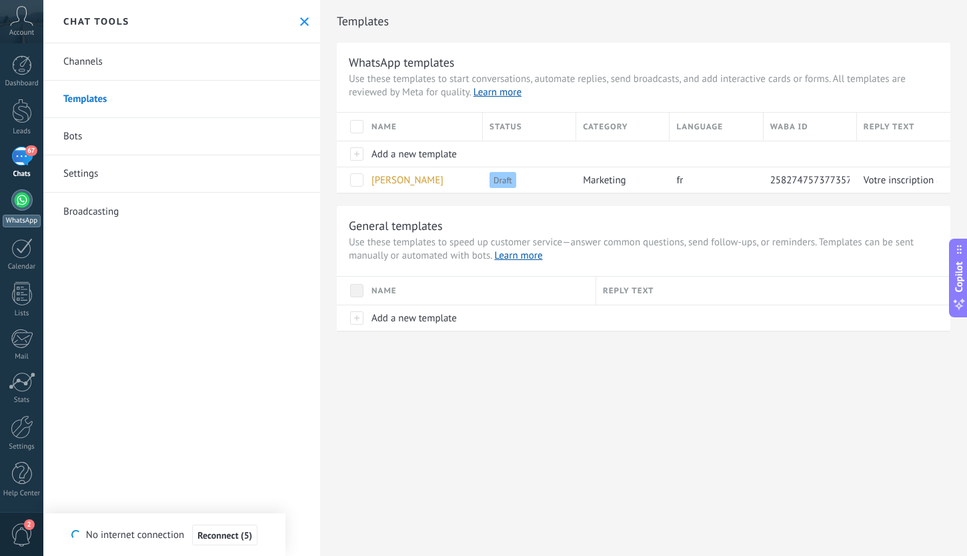
click at [21, 203] on div at bounding box center [21, 199] width 21 height 21
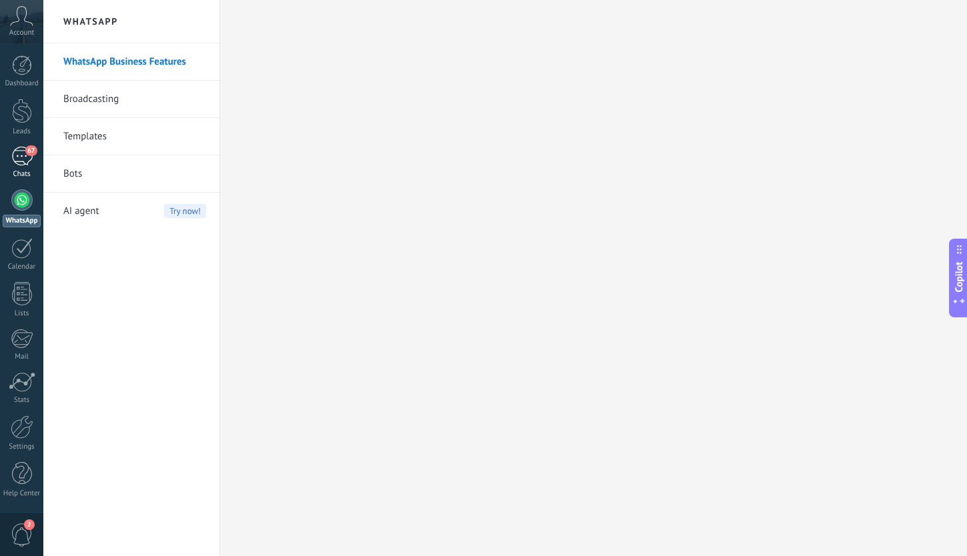
click at [17, 147] on div "67" at bounding box center [21, 156] width 21 height 19
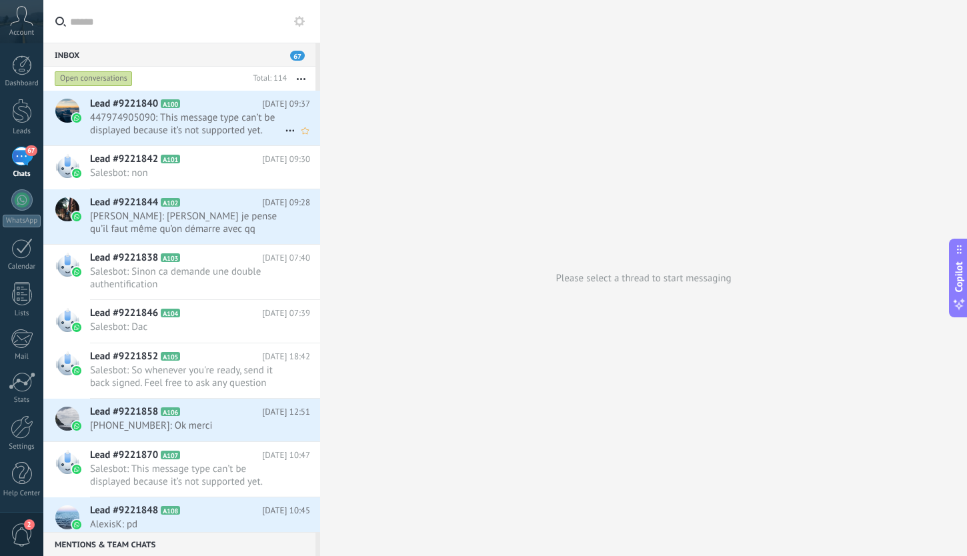
click at [210, 115] on span "447974905090: This message type can’t be displayed because it’s not supported y…" at bounding box center [187, 123] width 195 height 25
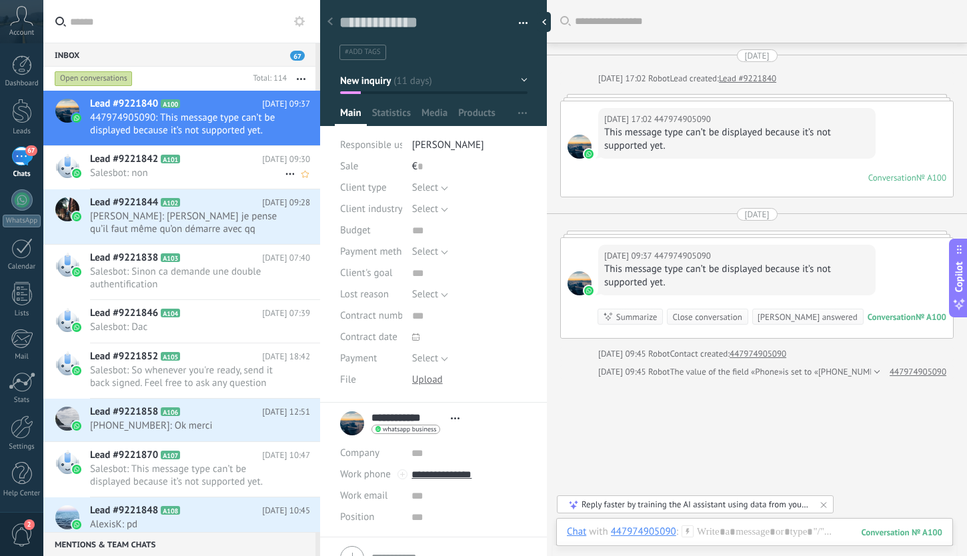
click at [195, 171] on span "Salesbot: non" at bounding box center [187, 173] width 195 height 13
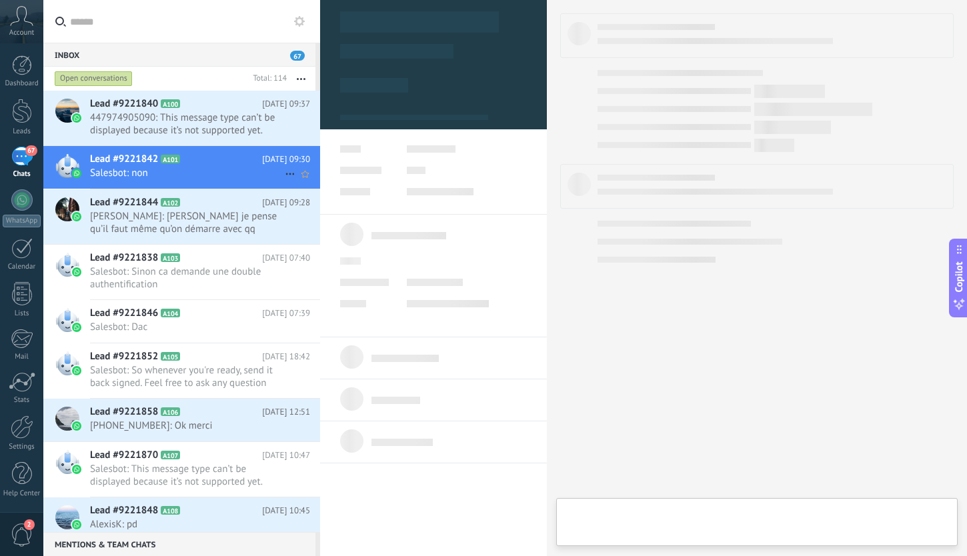
type textarea "**********"
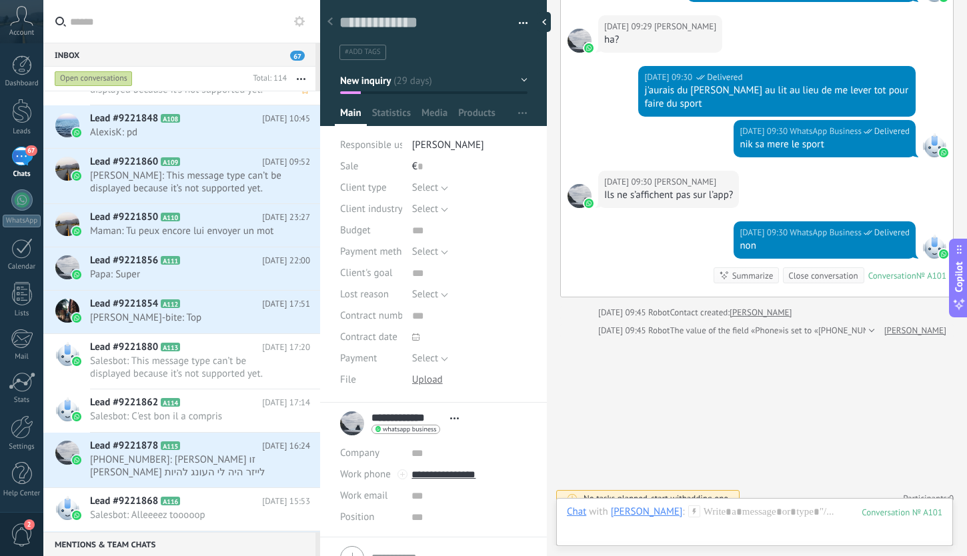
scroll to position [410, 0]
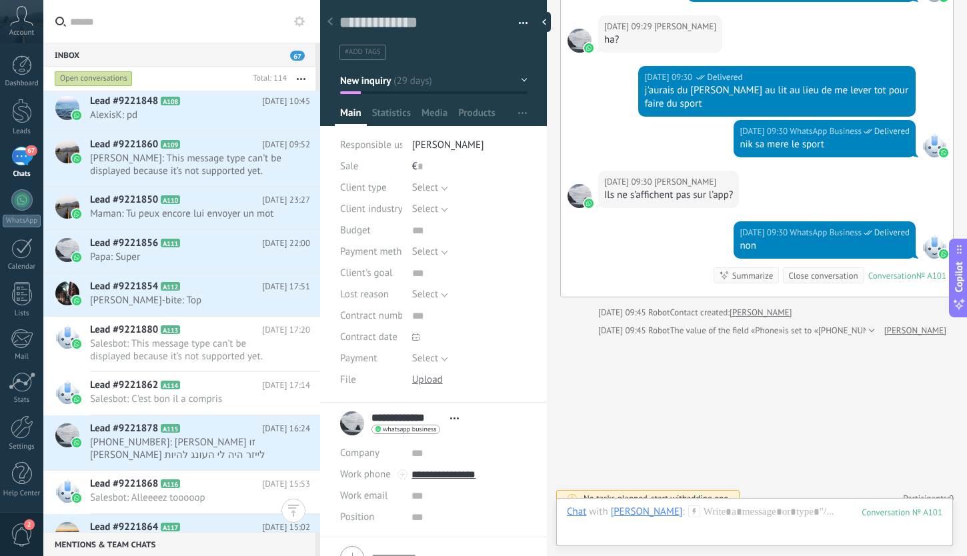
click at [709, 493] on span "adding one" at bounding box center [707, 498] width 41 height 11
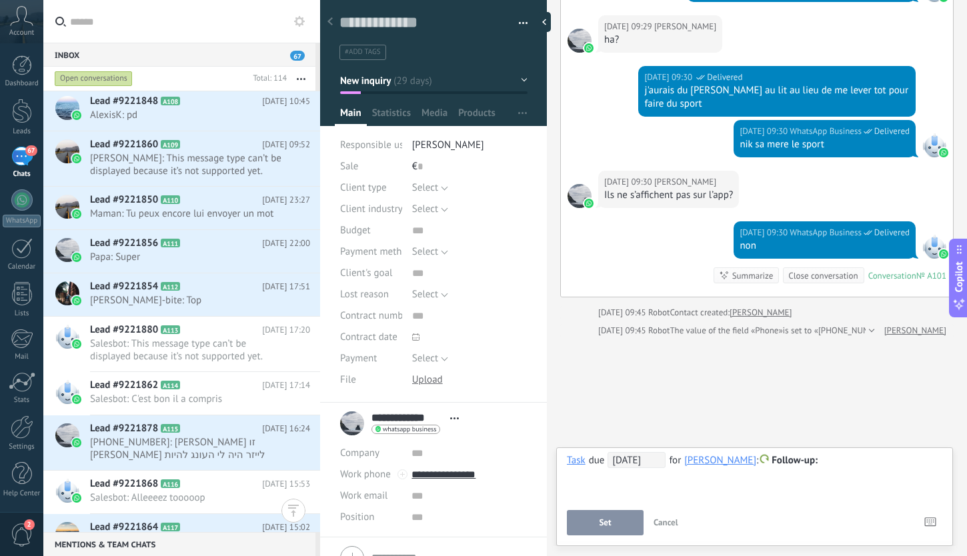
click at [664, 525] on span "Cancel" at bounding box center [665, 522] width 25 height 11
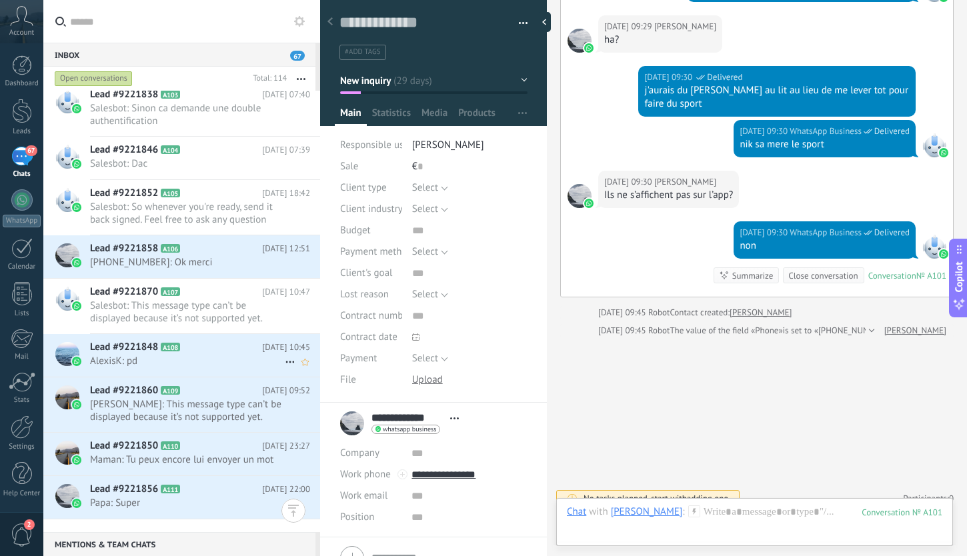
scroll to position [0, 0]
